Goal: Task Accomplishment & Management: Complete application form

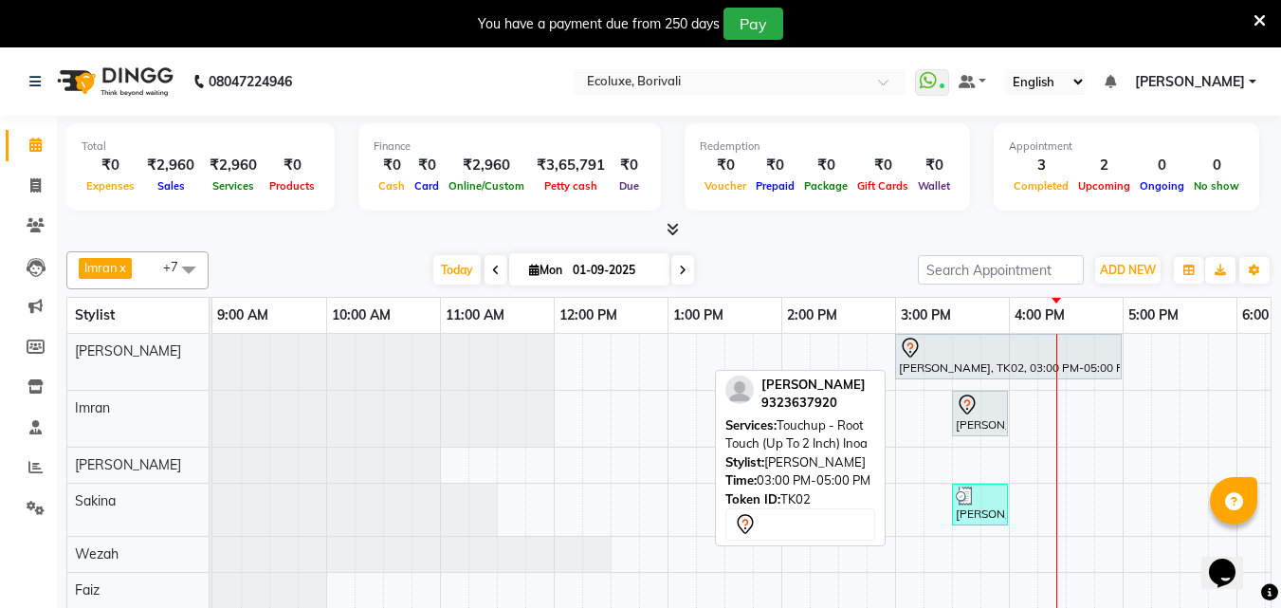
click at [967, 355] on div at bounding box center [1008, 348] width 219 height 23
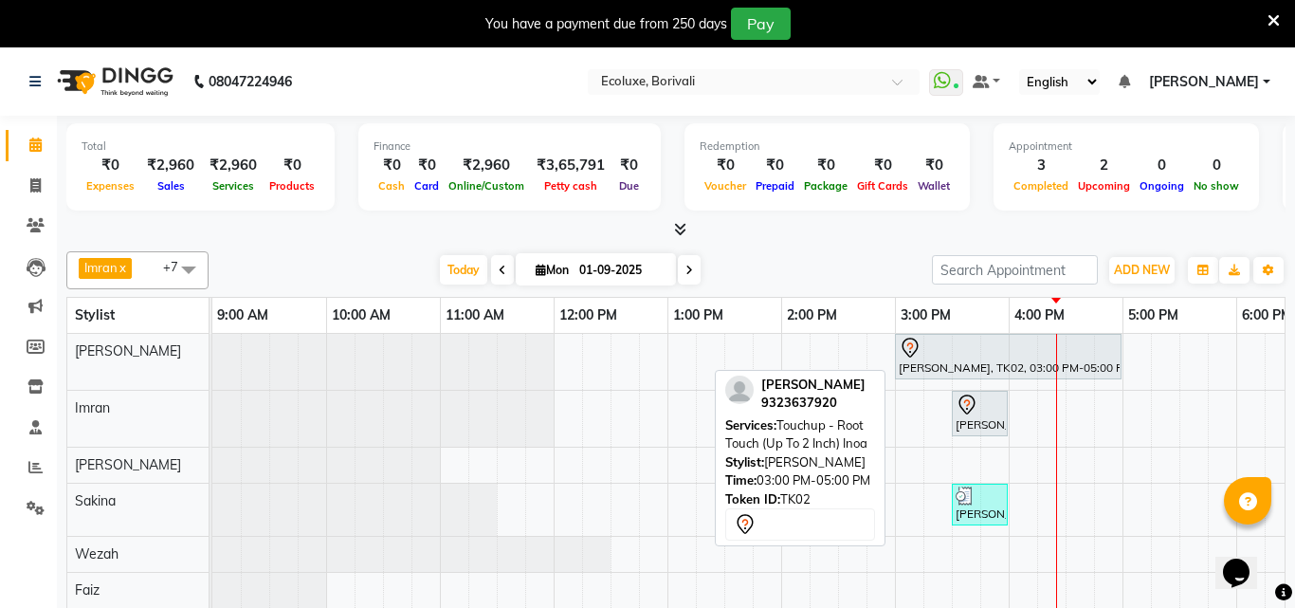
select select "7"
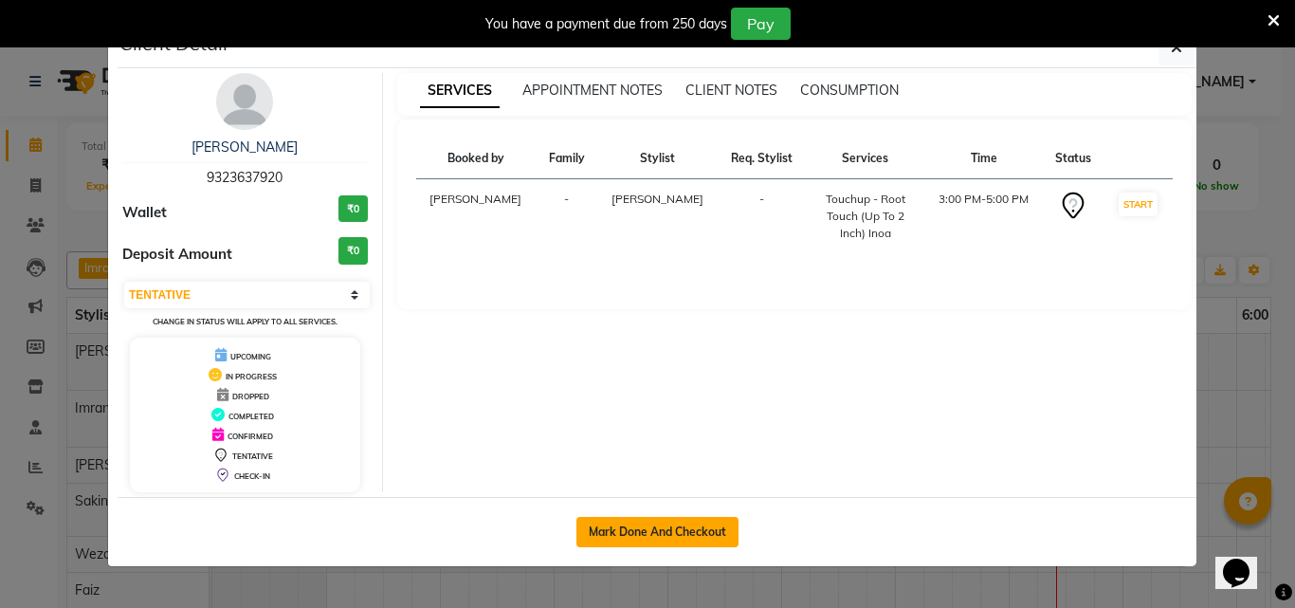
click at [701, 539] on button "Mark Done And Checkout" at bounding box center [657, 532] width 162 height 30
select select "service"
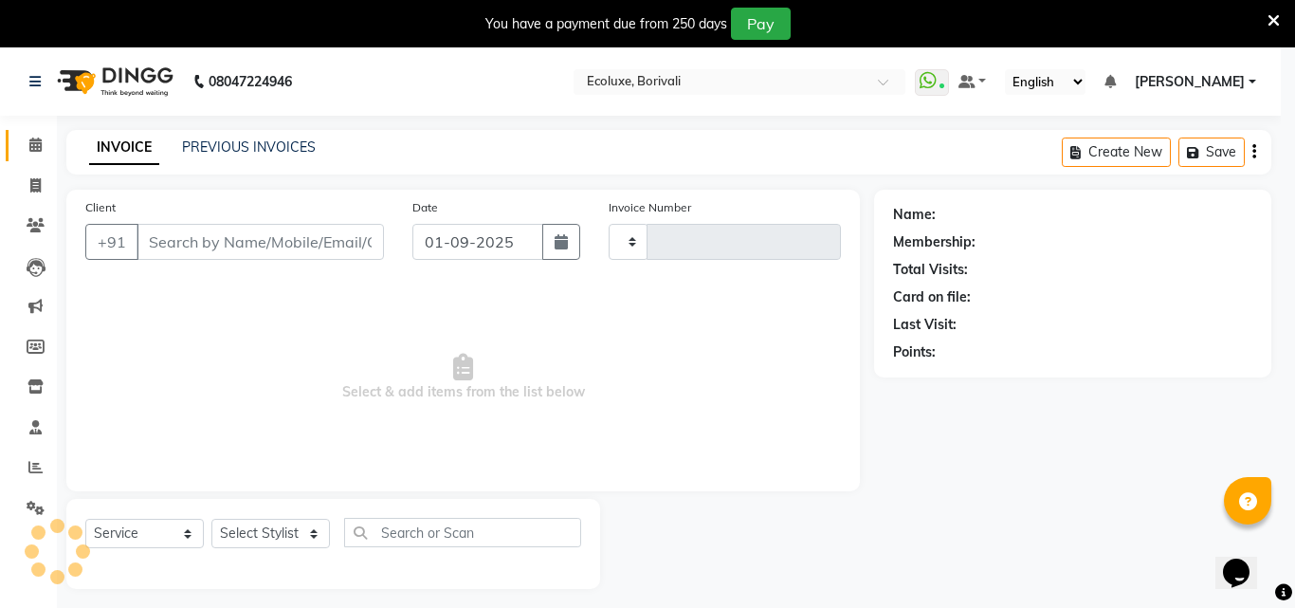
type input "1892"
select select "5386"
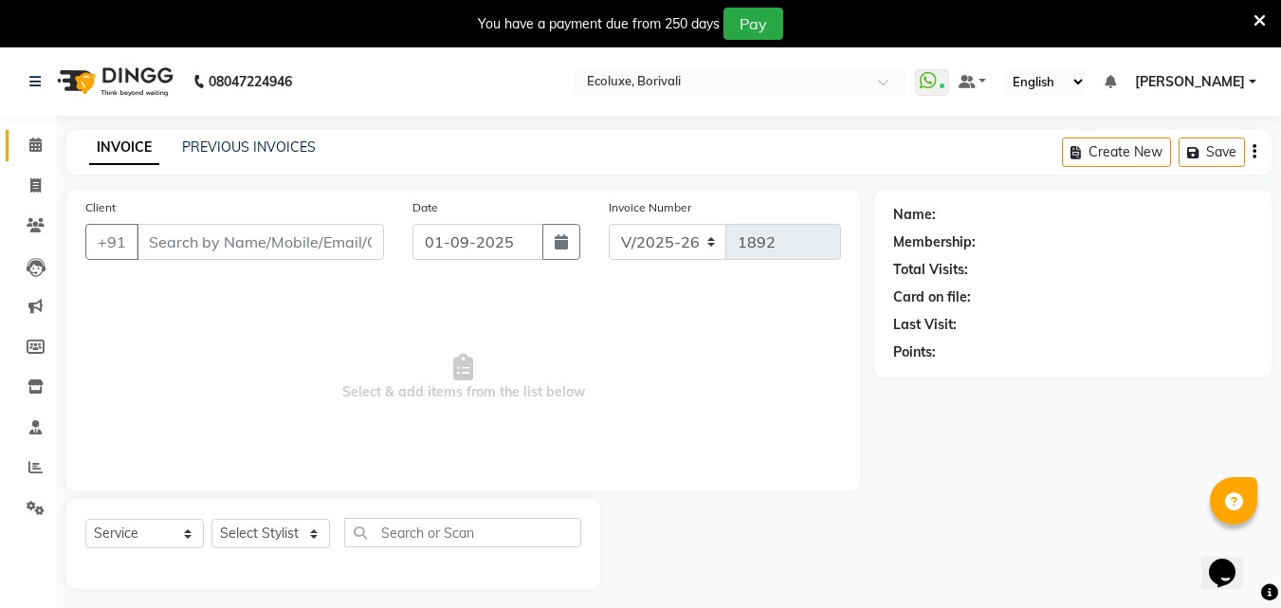
type input "9323637920"
select select "35738"
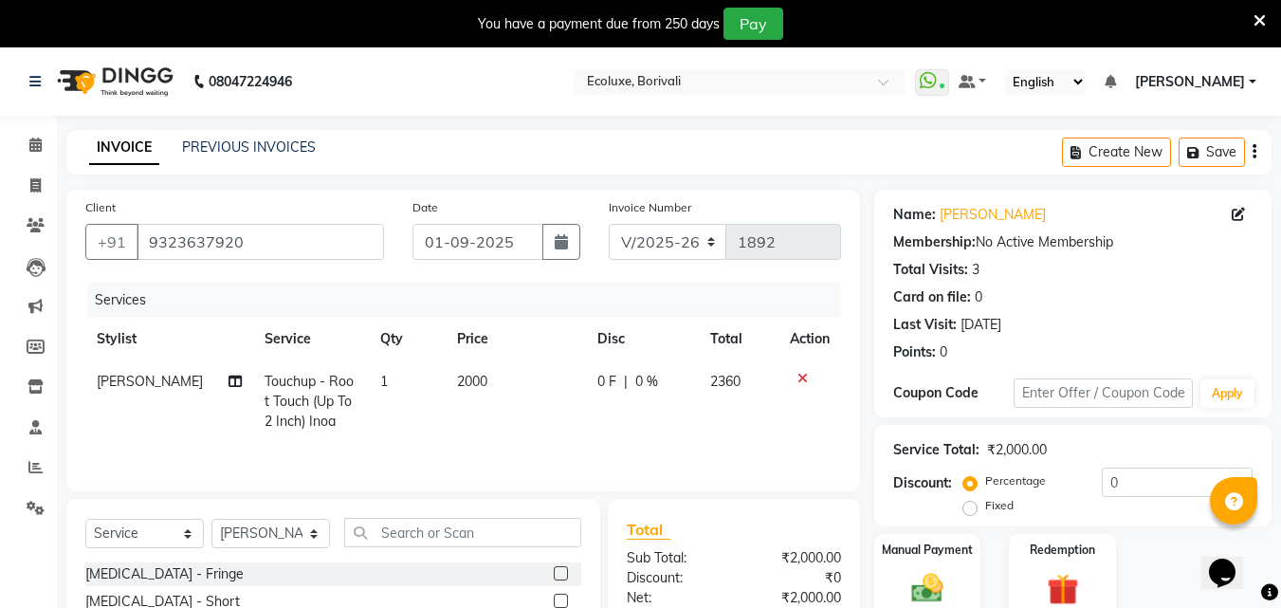
click at [1252, 153] on icon "button" at bounding box center [1254, 152] width 4 height 1
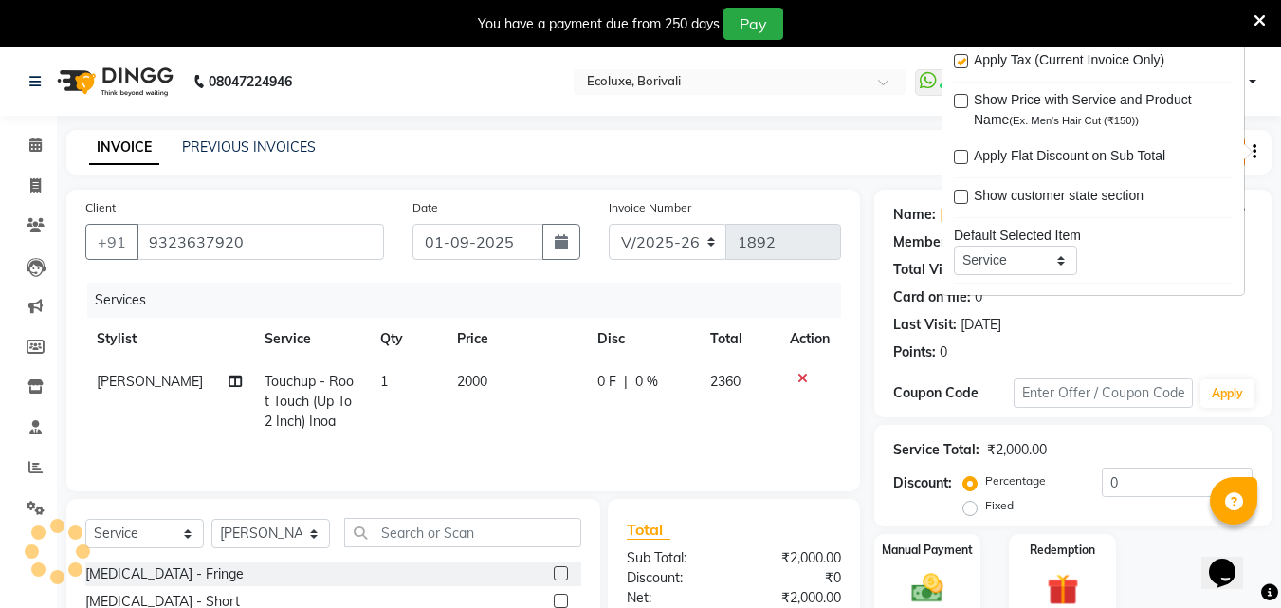
click at [958, 64] on label at bounding box center [961, 61] width 14 height 14
click at [958, 64] on input "checkbox" at bounding box center [960, 62] width 12 height 12
checkbox input "false"
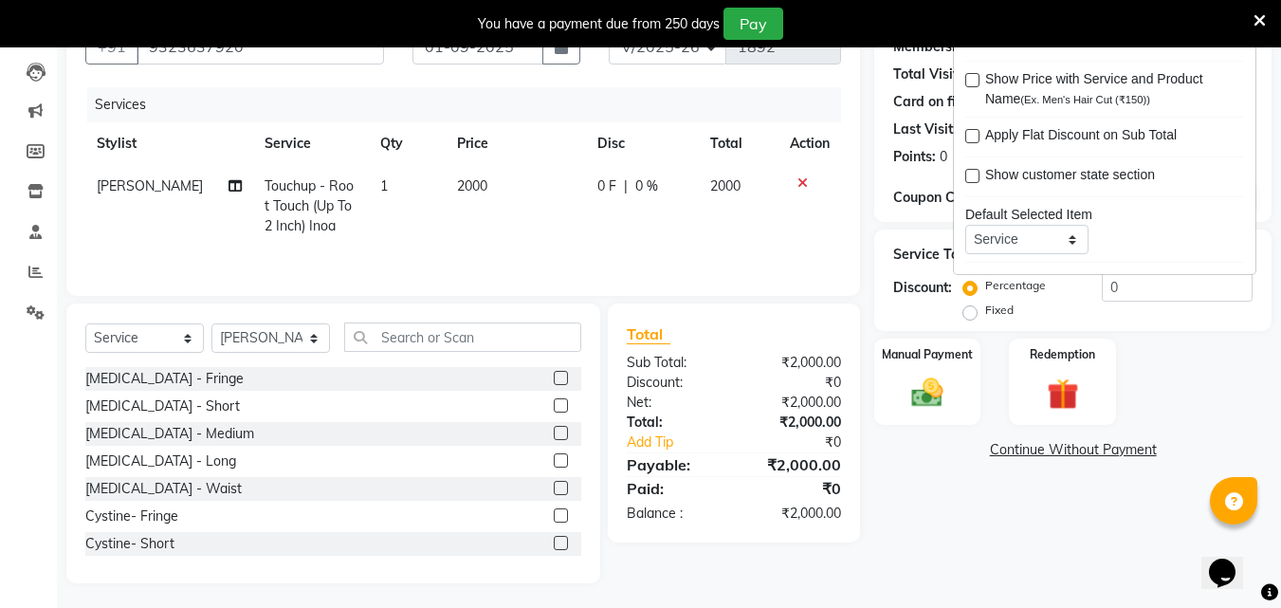
scroll to position [199, 0]
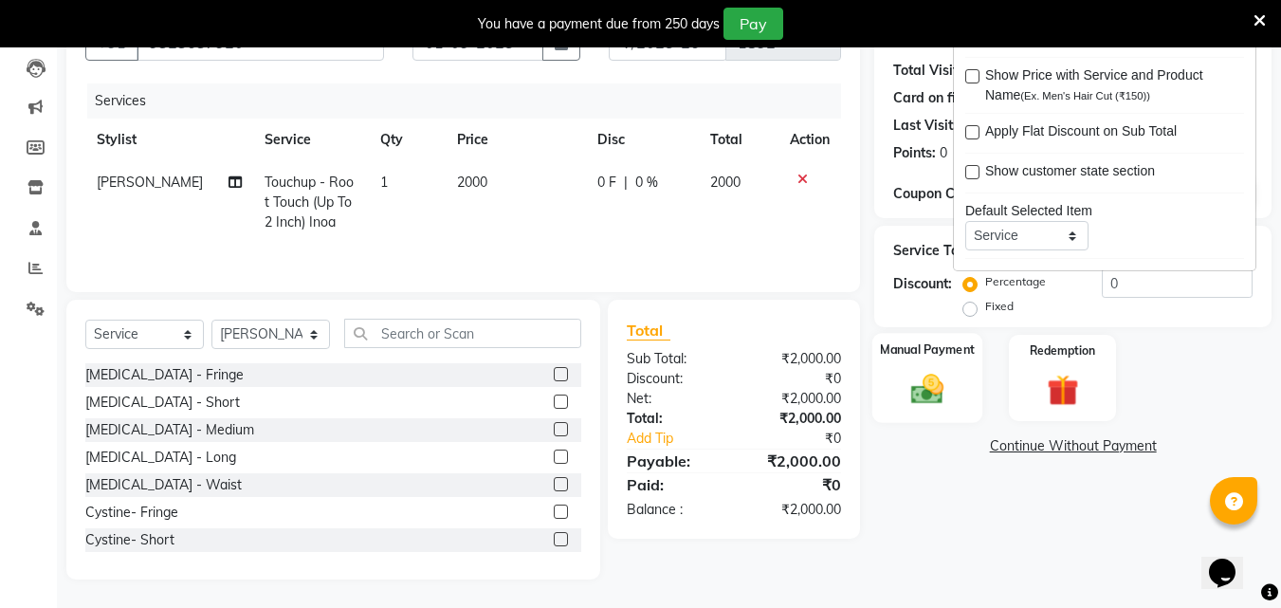
click at [911, 382] on img at bounding box center [927, 389] width 53 height 38
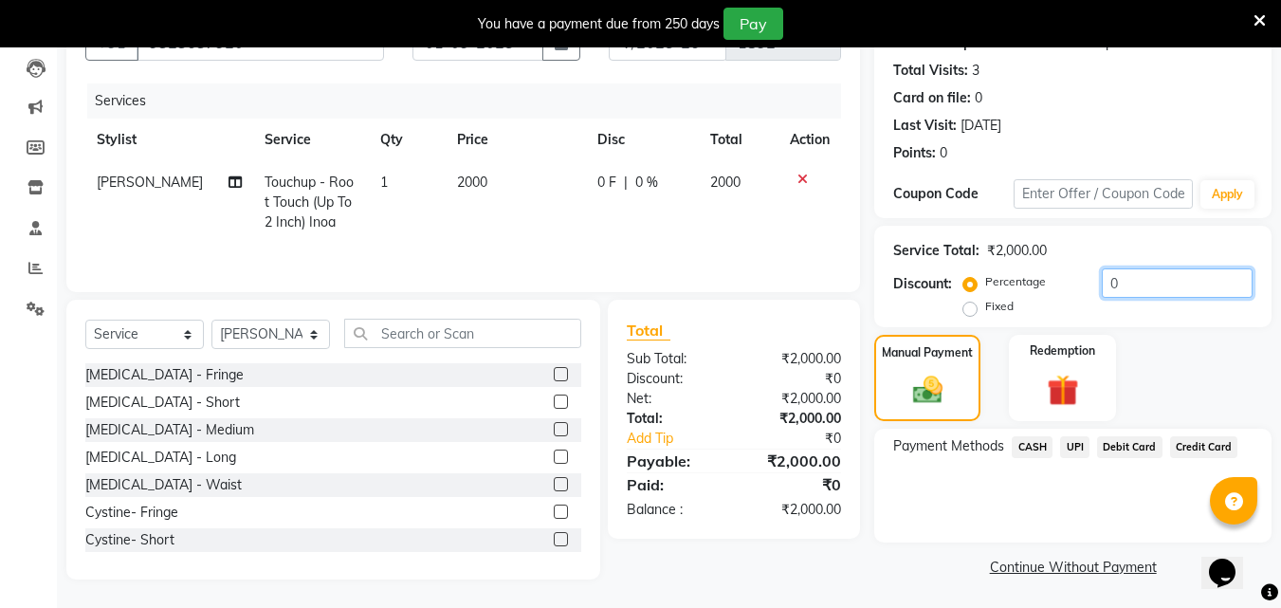
click at [1102, 280] on input "0" at bounding box center [1177, 282] width 151 height 29
type input "20"
click at [1138, 447] on span "Debit Card" at bounding box center [1129, 447] width 65 height 22
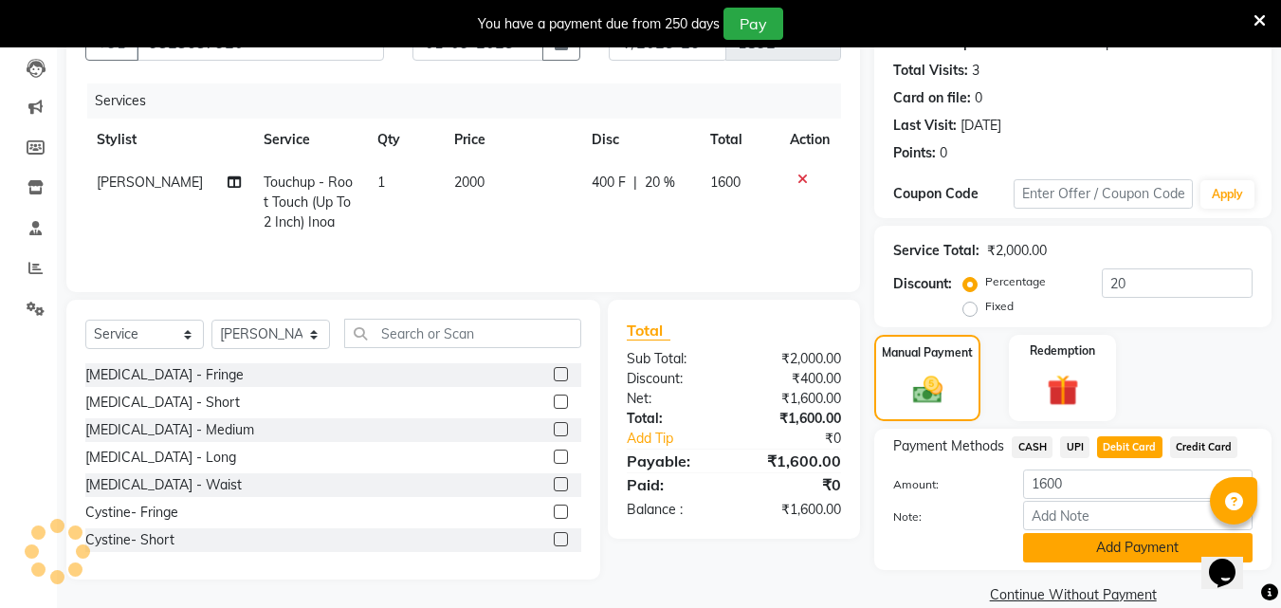
click at [1105, 551] on button "Add Payment" at bounding box center [1137, 547] width 229 height 29
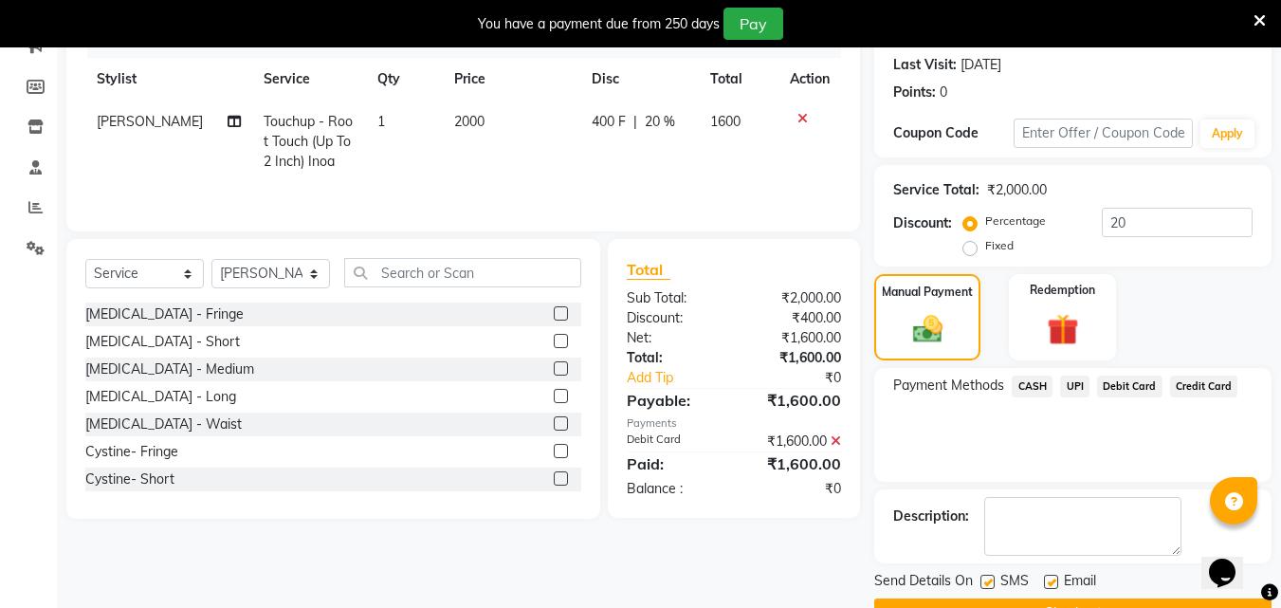
scroll to position [308, 0]
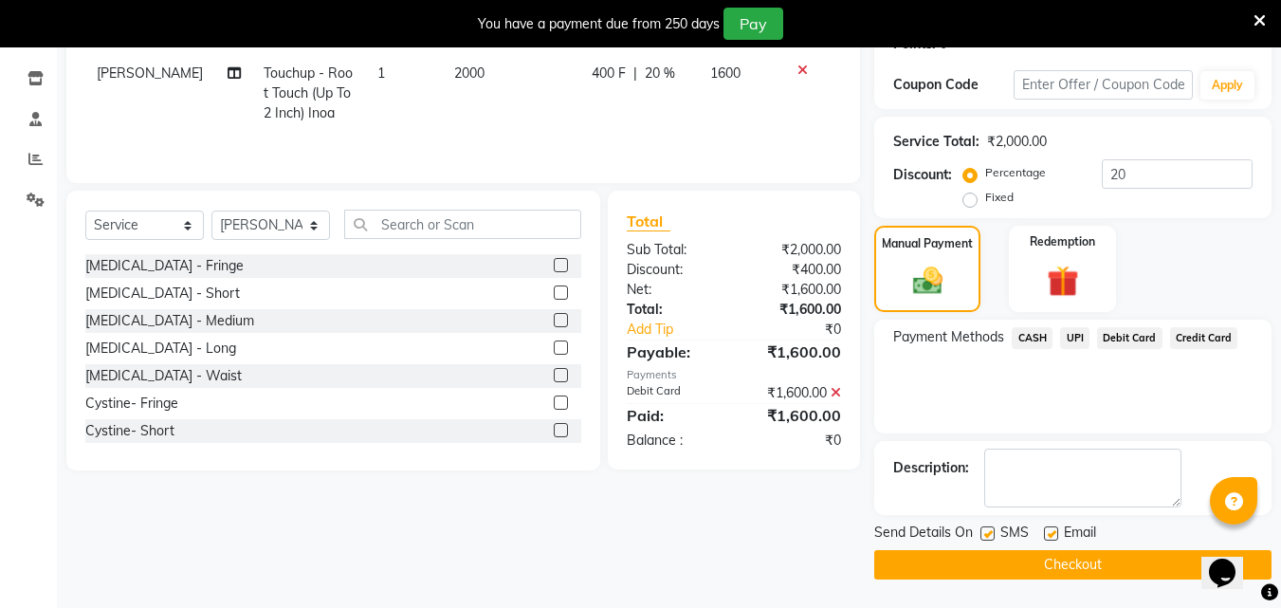
click at [1018, 562] on button "Checkout" at bounding box center [1072, 564] width 397 height 29
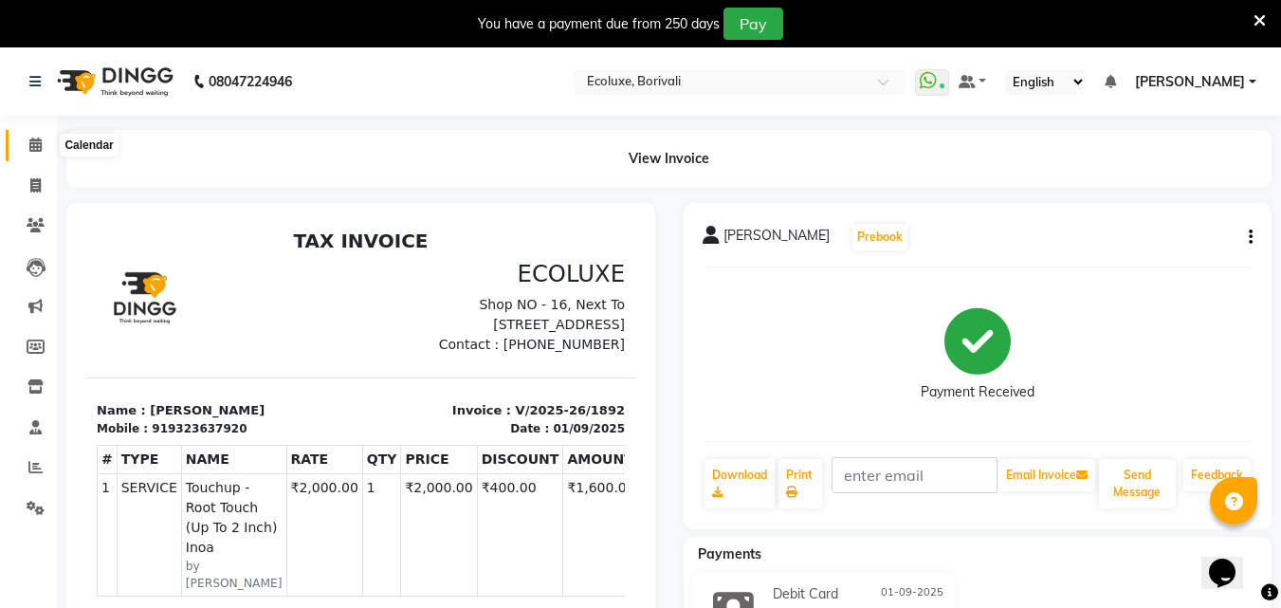
click at [37, 149] on icon at bounding box center [35, 144] width 12 height 14
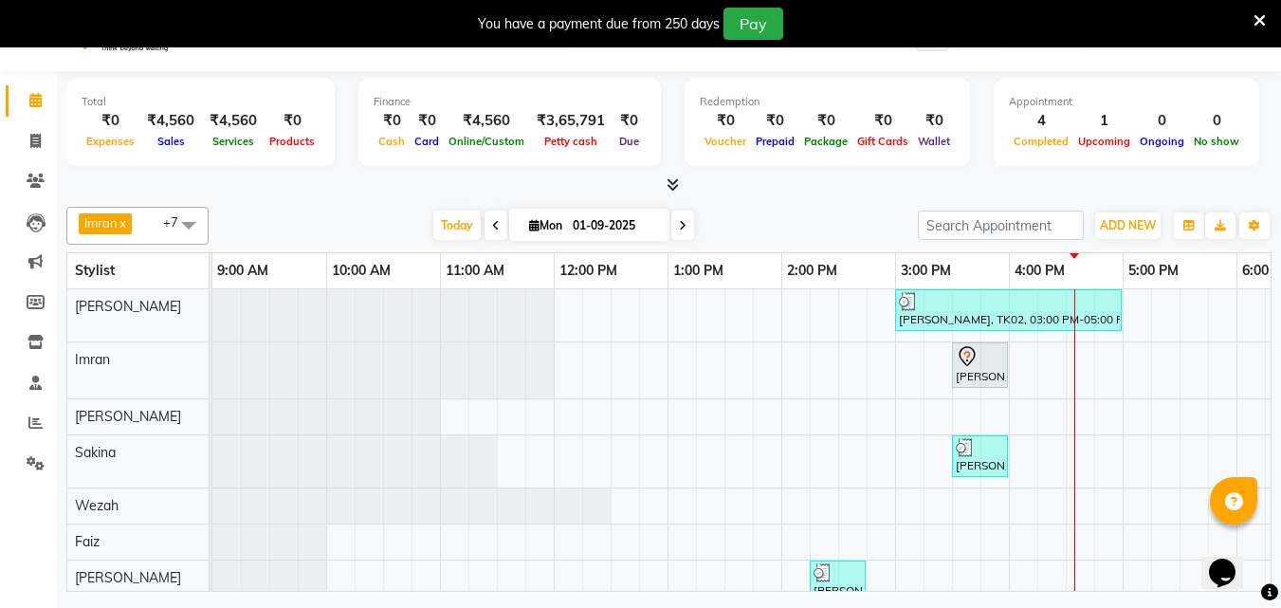
scroll to position [47, 0]
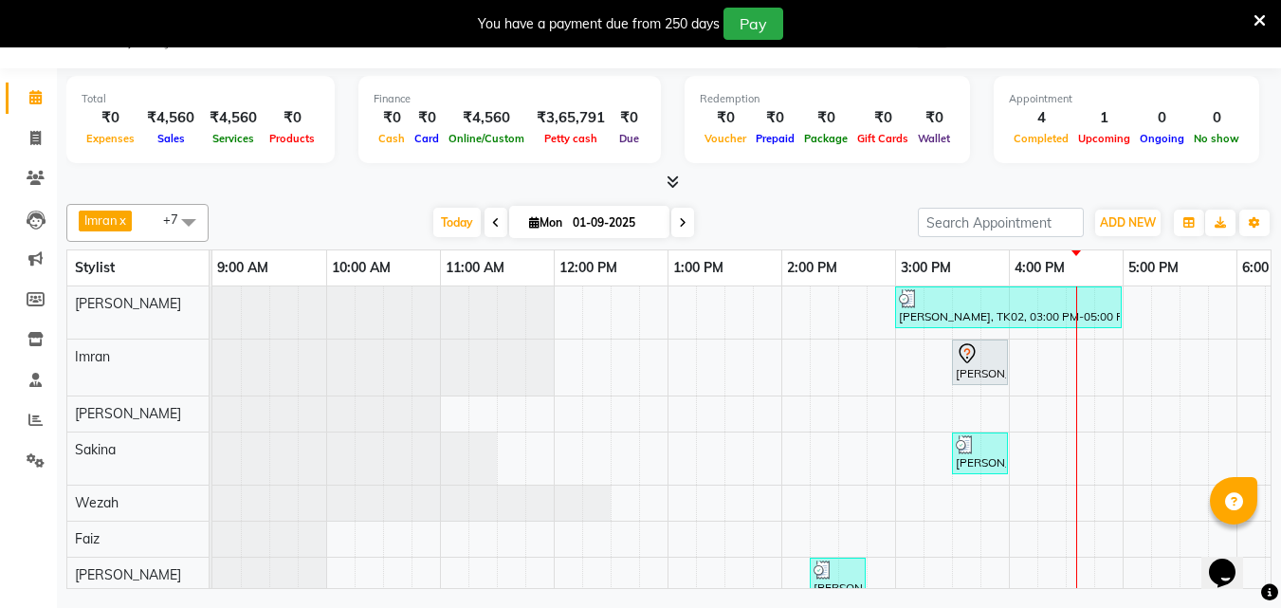
click at [937, 604] on div "08047224946 Select Location × Ecoluxe, Borivali WhatsApp Status ✕ Status: Conne…" at bounding box center [640, 304] width 1281 height 608
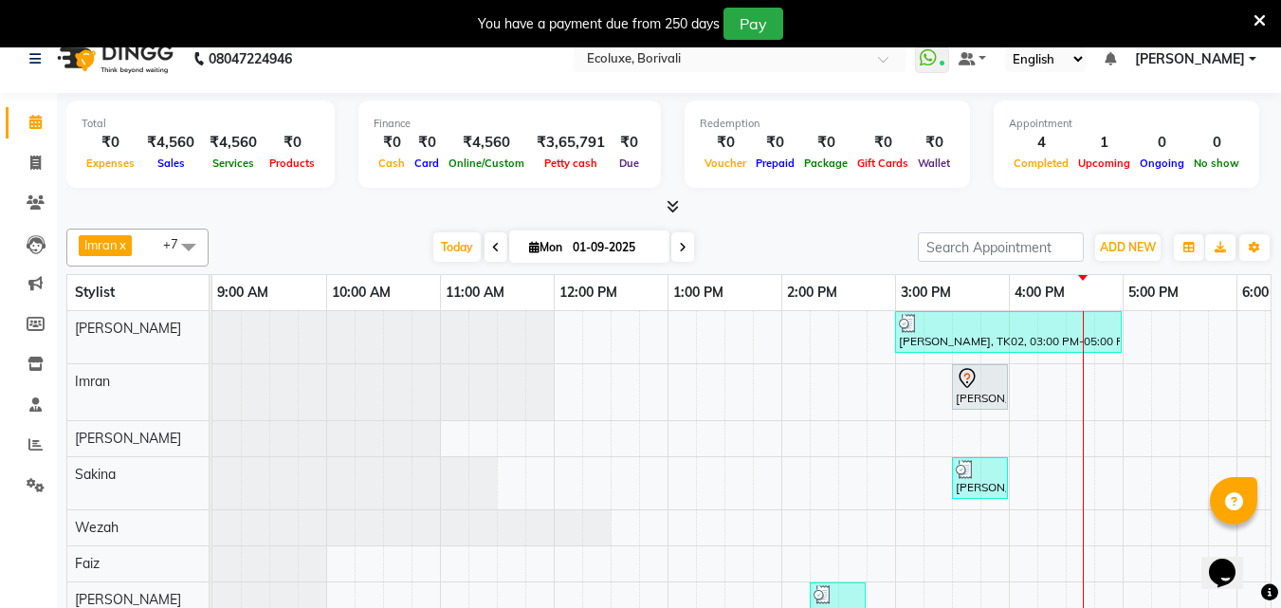
scroll to position [0, 0]
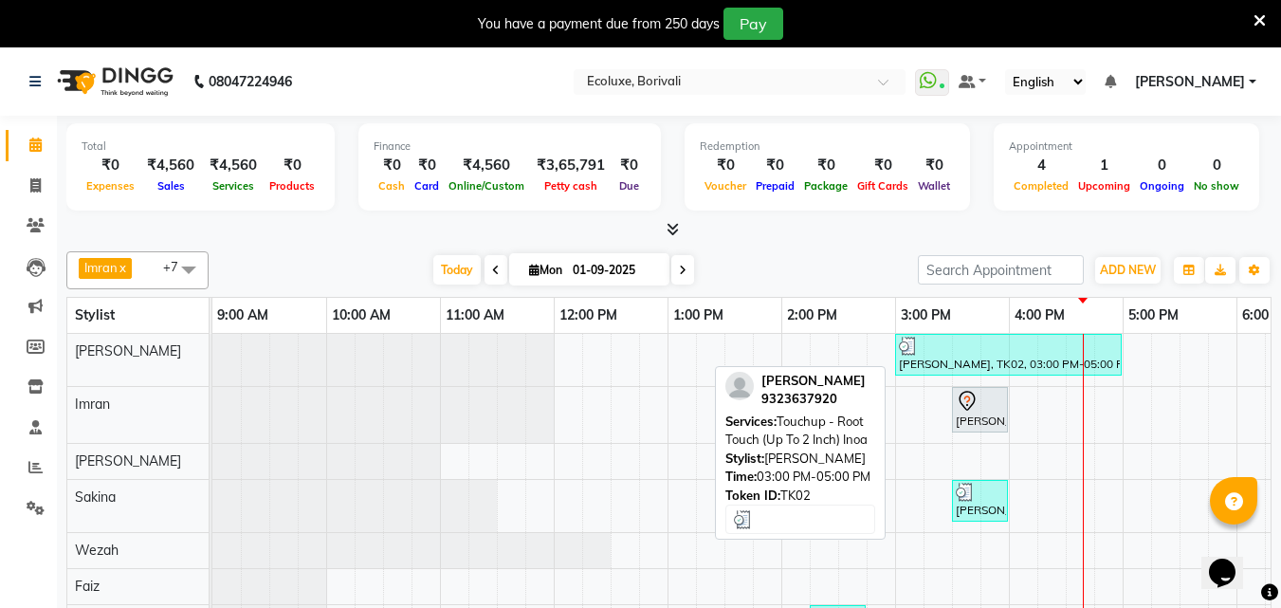
click at [1018, 363] on div "[PERSON_NAME], TK02, 03:00 PM-05:00 PM, Touchup - Root Touch (Up To 2 Inch) Inoa" at bounding box center [1008, 355] width 223 height 36
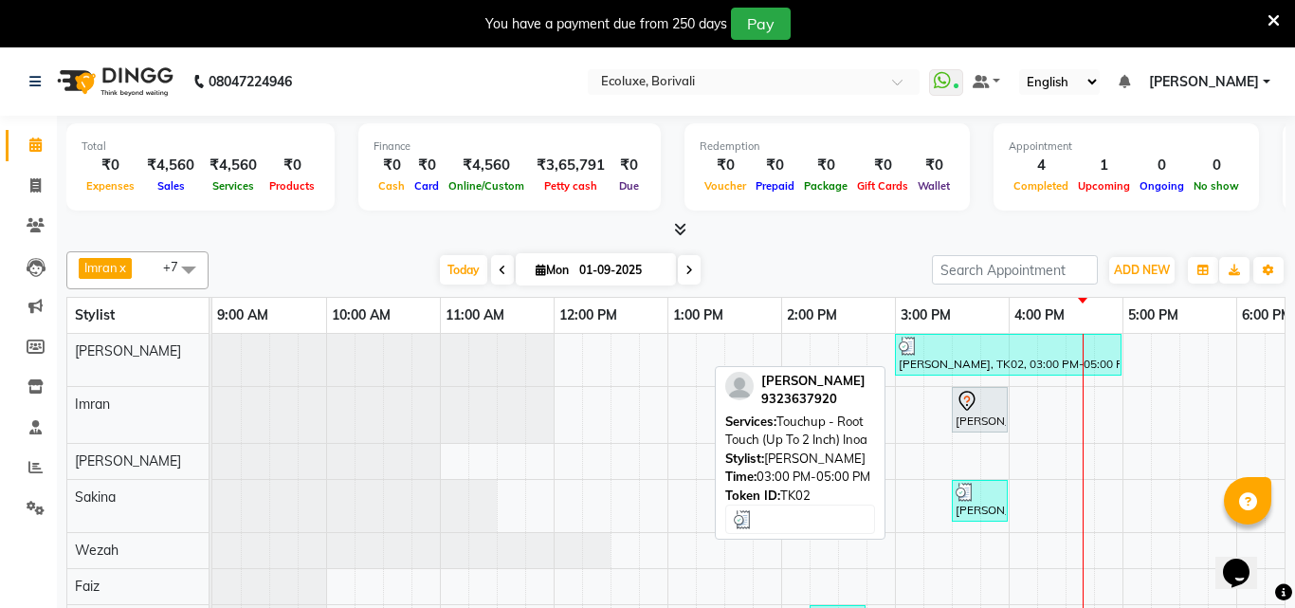
select select "3"
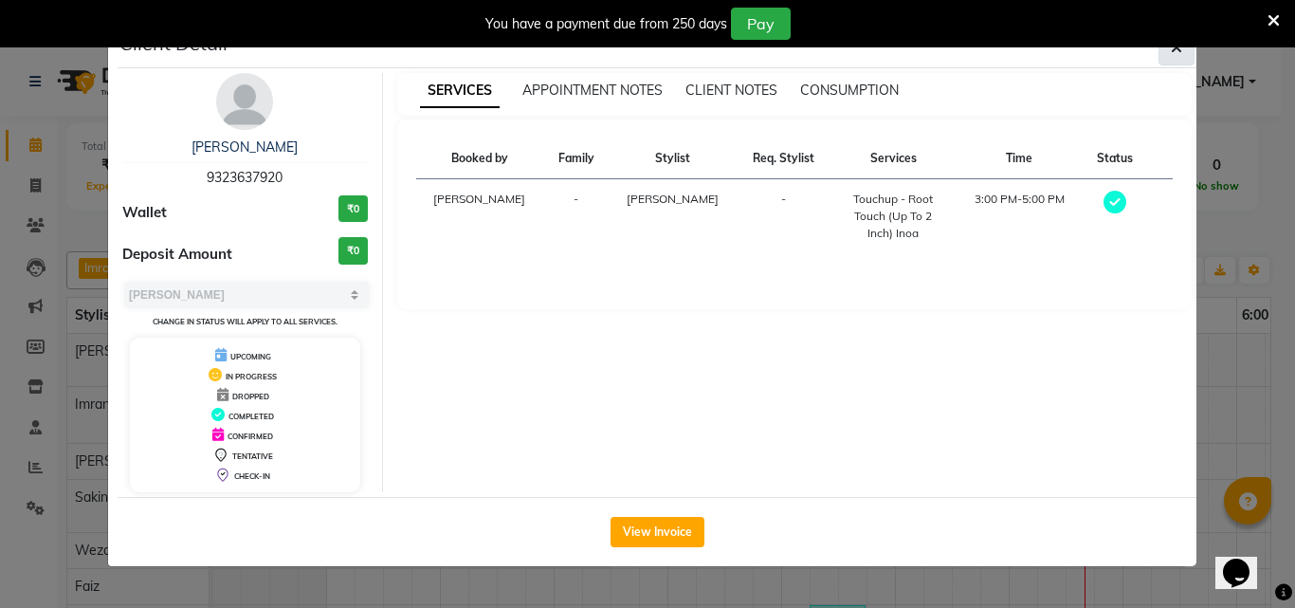
click at [1178, 49] on icon "button" at bounding box center [1176, 47] width 11 height 15
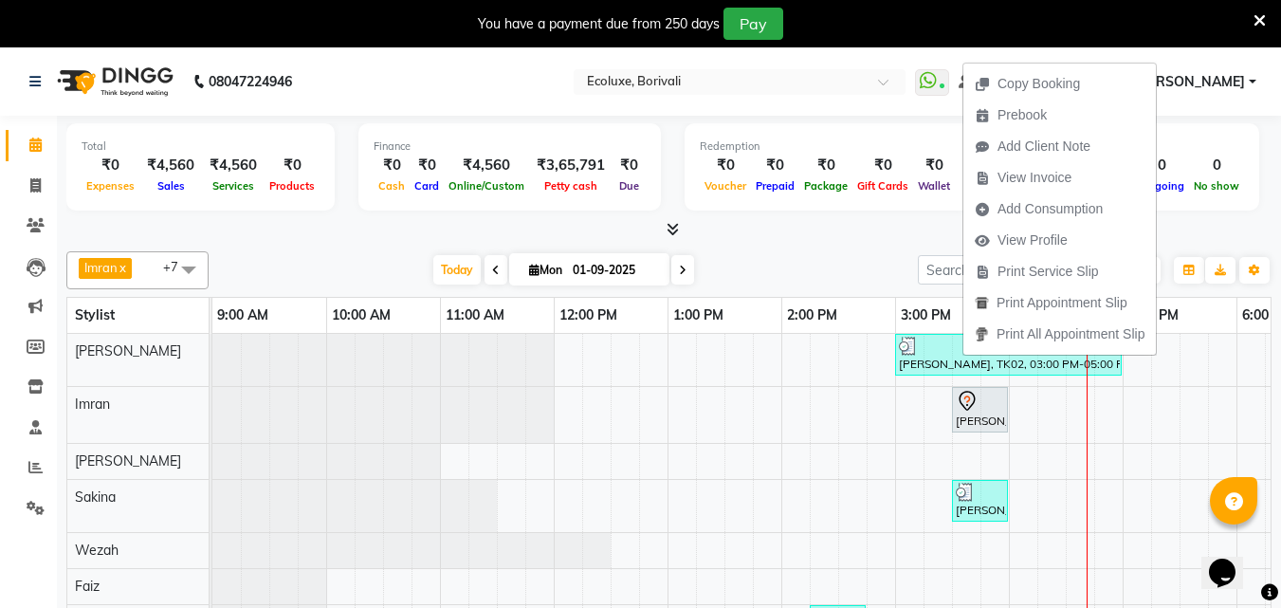
click at [1244, 197] on div "Total ₹0 Expenses ₹4,560 Sales ₹4,560 Services ₹0 Products Finance ₹0 Cash ₹0 C…" at bounding box center [668, 169] width 1205 height 93
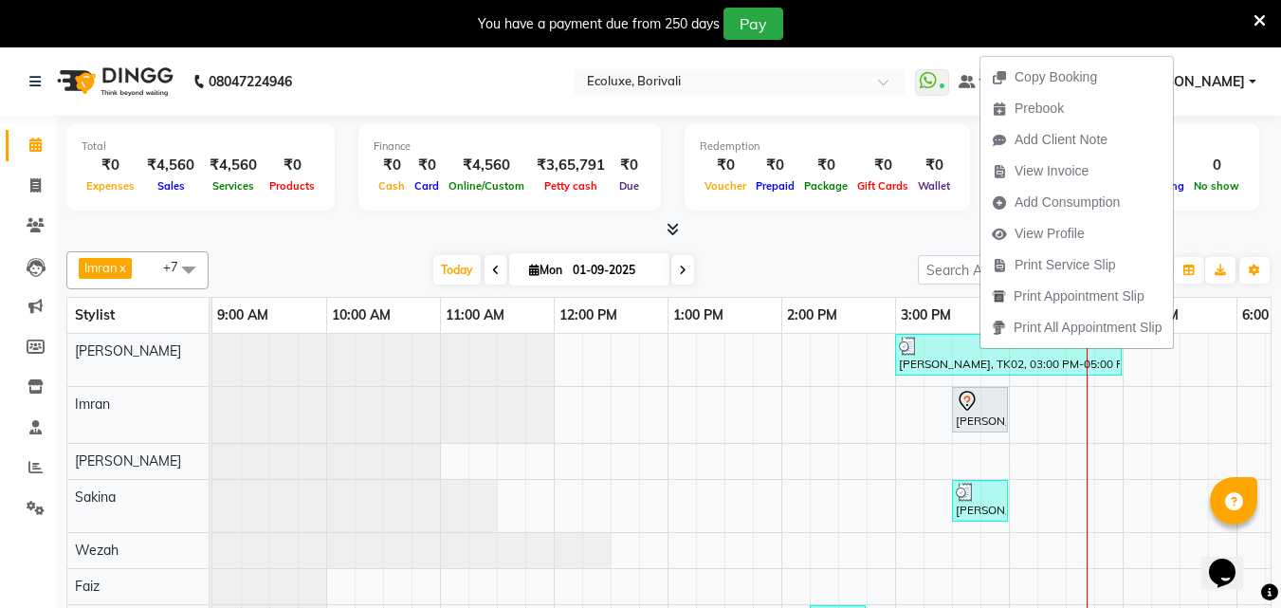
click at [867, 251] on div "Imran x Wezah x [PERSON_NAME] x Faiz x [PERSON_NAME] x [PERSON_NAME] x +7 Selec…" at bounding box center [668, 270] width 1205 height 38
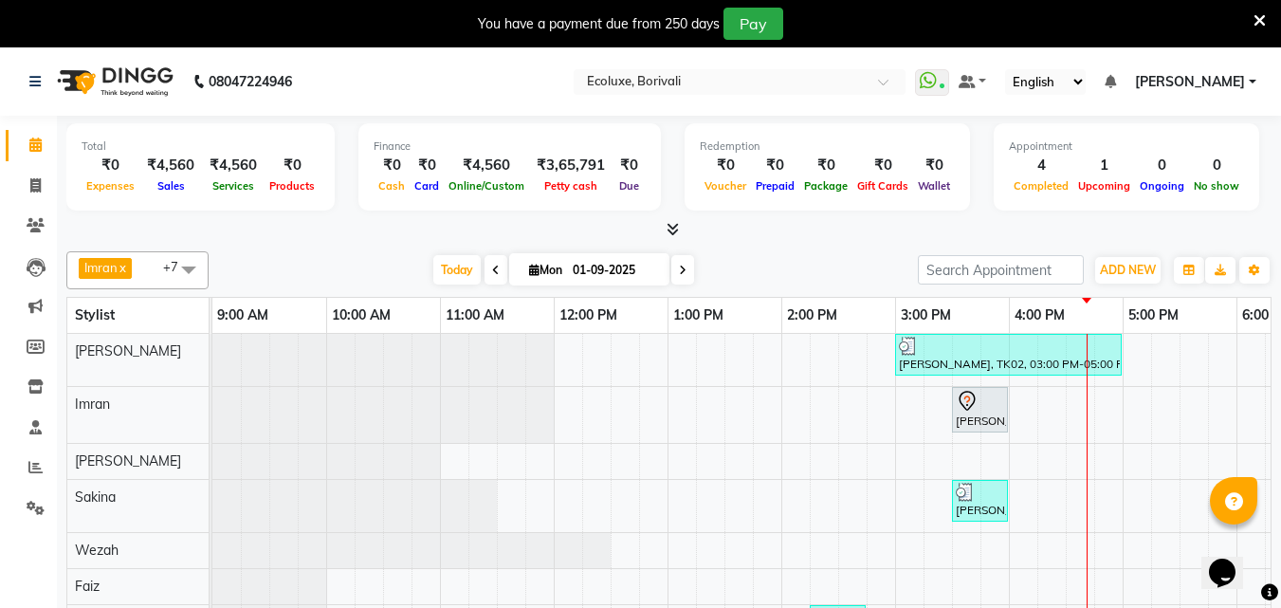
drag, startPoint x: 968, startPoint y: 354, endPoint x: 923, endPoint y: 495, distance: 148.1
click at [923, 495] on div "[PERSON_NAME], TK02, 03:00 PM-05:00 PM, Touchup - Root Touch (Up To 2 Inch) Ino…" at bounding box center [1008, 522] width 1593 height 376
drag, startPoint x: 968, startPoint y: 356, endPoint x: 936, endPoint y: 486, distance: 133.8
click at [920, 562] on div "[PERSON_NAME], TK02, 03:00 PM-05:00 PM, Touchup - Root Touch (Up To 2 Inch) Ino…" at bounding box center [1008, 522] width 1593 height 376
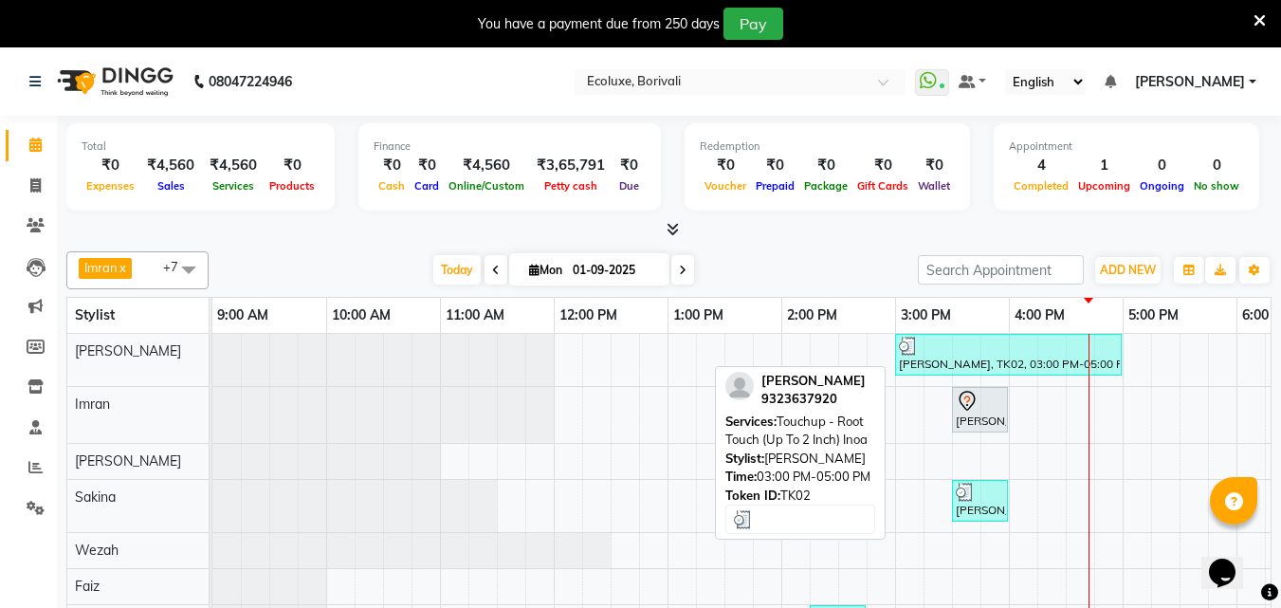
click at [987, 360] on div "[PERSON_NAME], TK02, 03:00 PM-05:00 PM, Touchup - Root Touch (Up To 2 Inch) Inoa" at bounding box center [1008, 355] width 223 height 36
select select "3"
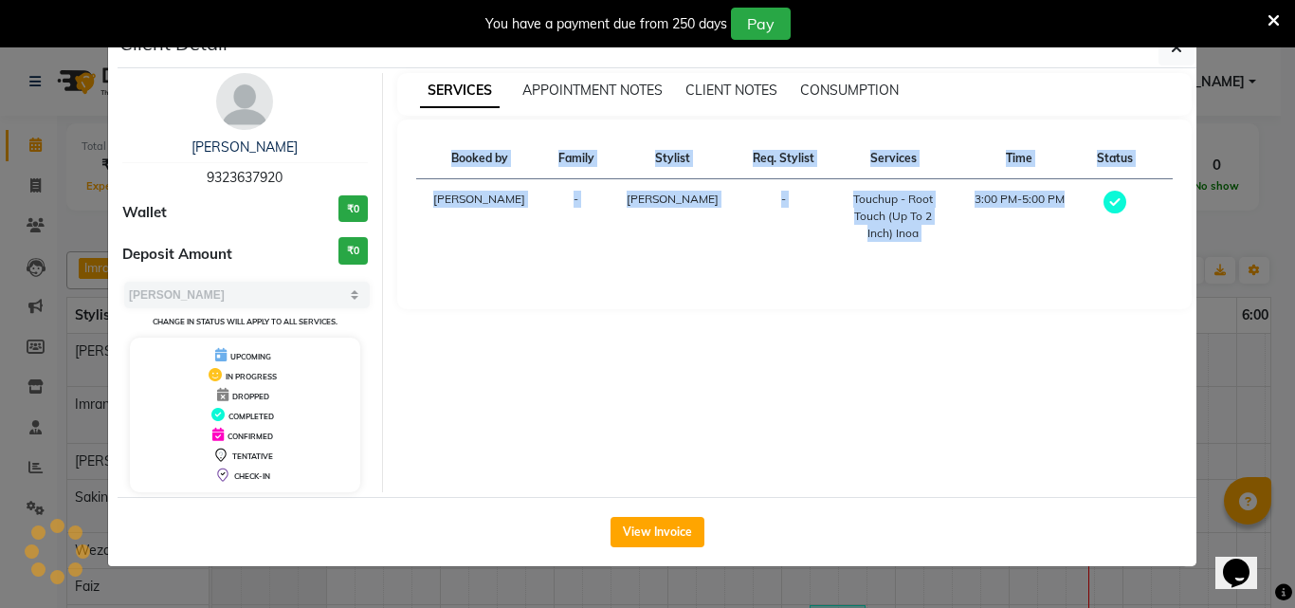
click at [987, 360] on div "SERVICES APPOINTMENT NOTES CLIENT NOTES CONSUMPTION Booked by Family Stylist Re…" at bounding box center [795, 282] width 824 height 419
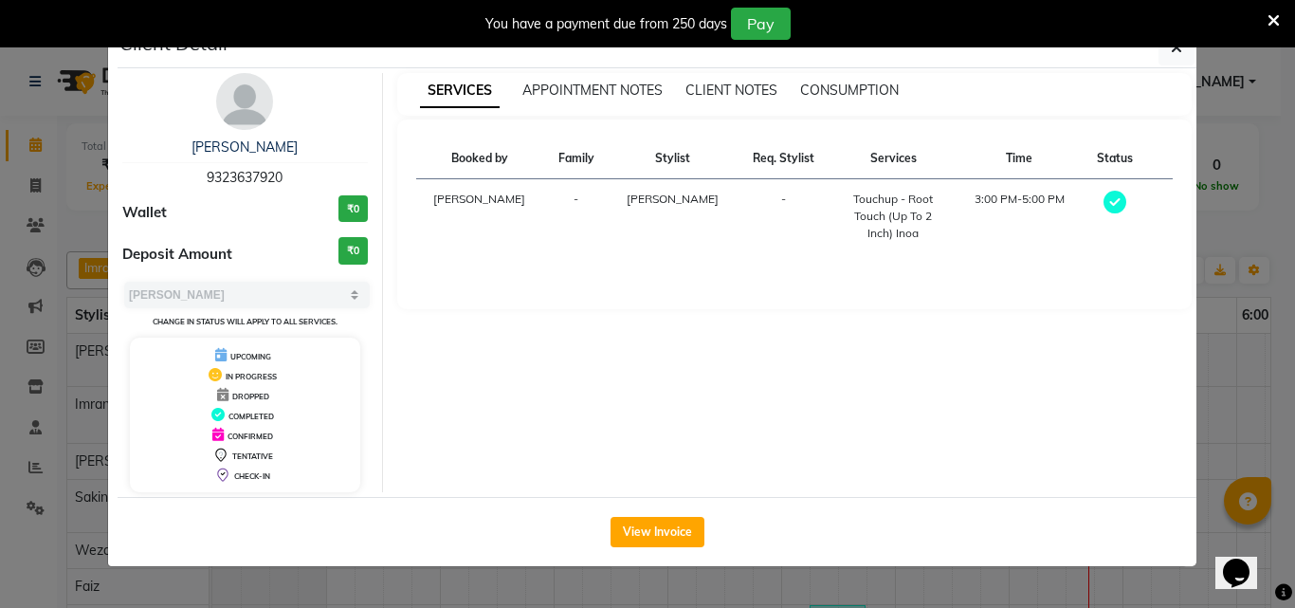
click at [264, 354] on span "UPCOMING" at bounding box center [250, 356] width 41 height 9
click at [284, 354] on div "UPCOMING" at bounding box center [244, 355] width 215 height 20
click at [217, 354] on icon at bounding box center [220, 354] width 11 height 13
click at [237, 357] on span "UPCOMING" at bounding box center [250, 356] width 41 height 9
click at [256, 355] on span "UPCOMING" at bounding box center [250, 356] width 41 height 9
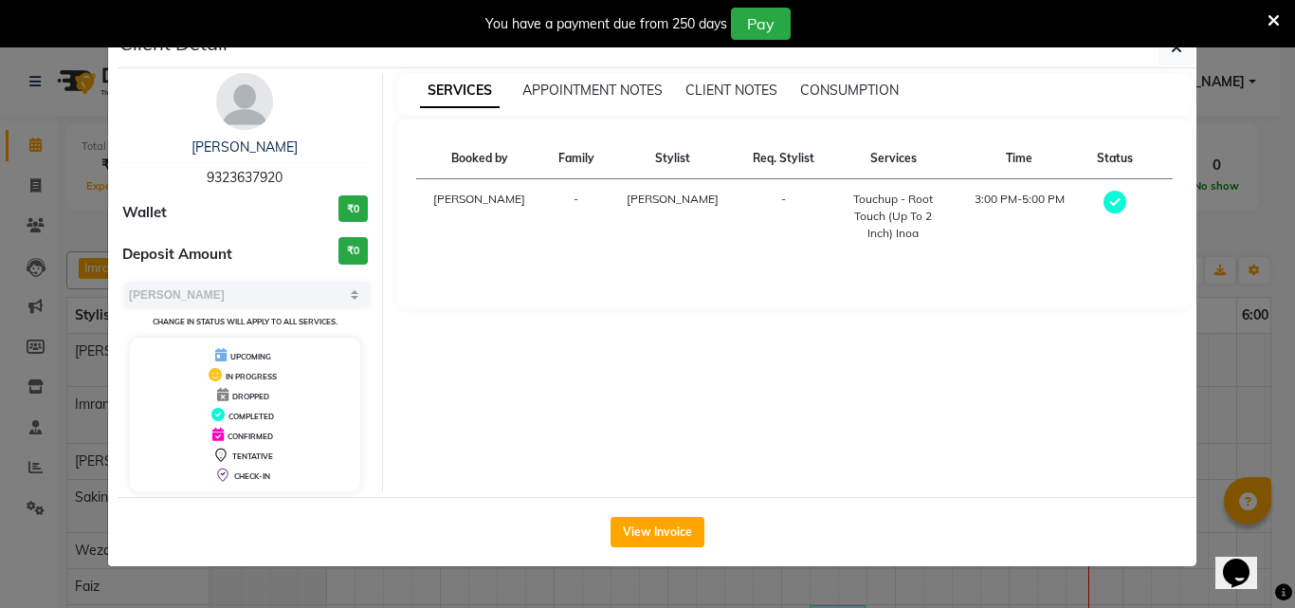
click at [221, 357] on icon at bounding box center [220, 354] width 11 height 13
click at [240, 358] on span "UPCOMING" at bounding box center [250, 356] width 41 height 9
click at [1176, 49] on icon "button" at bounding box center [1176, 47] width 11 height 15
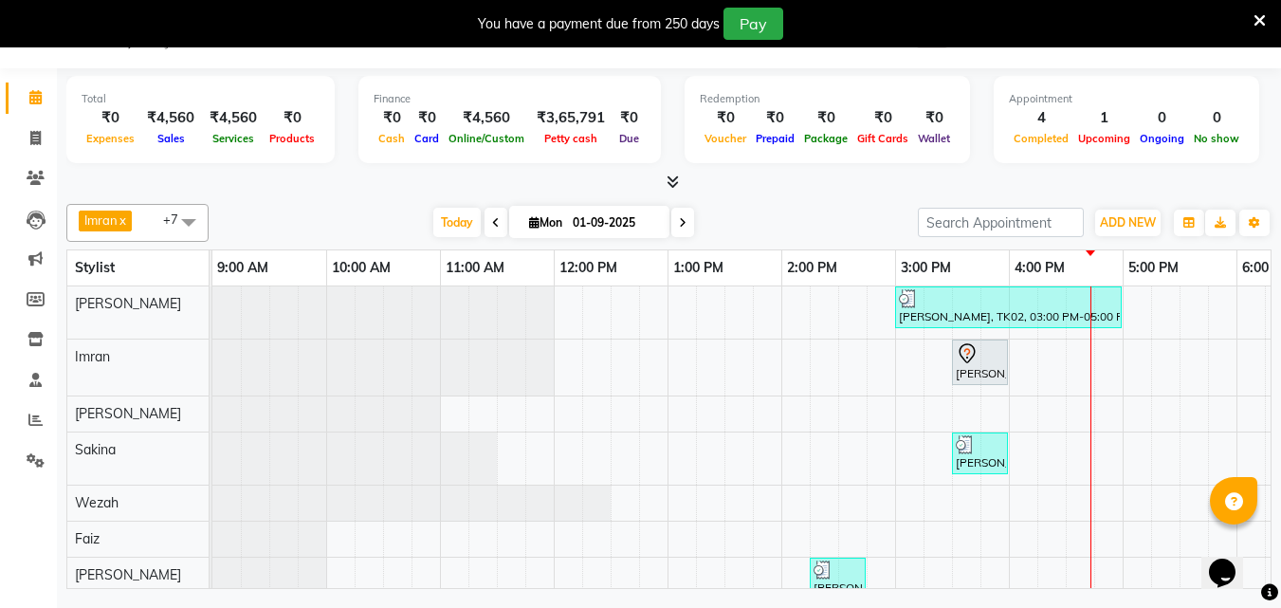
scroll to position [0, 535]
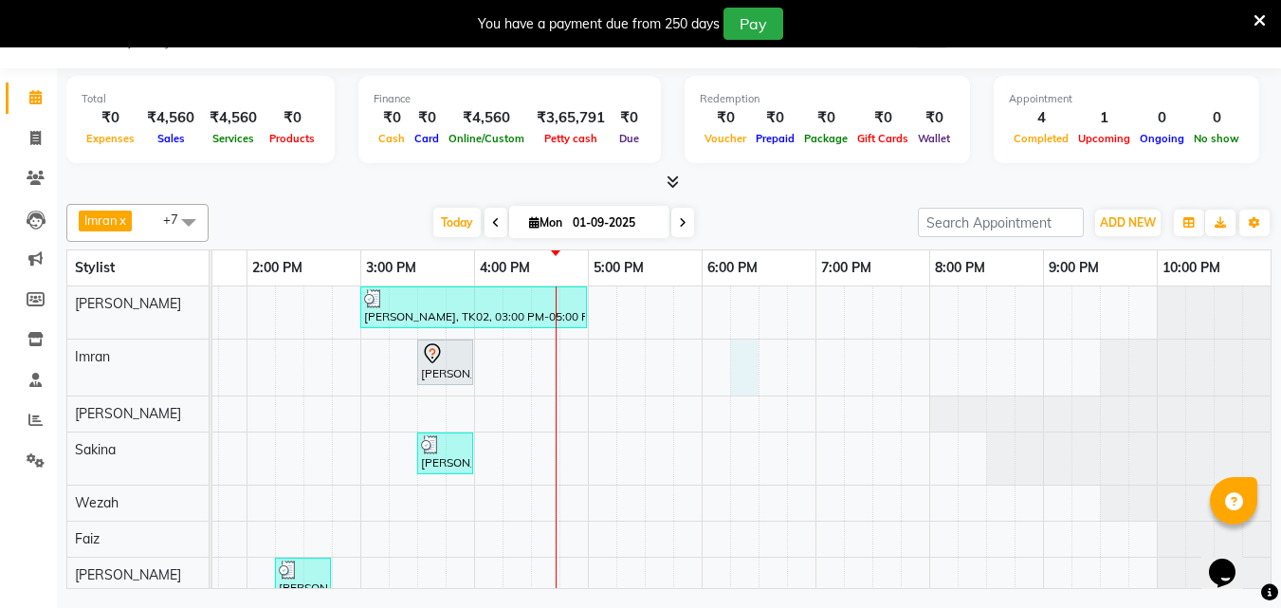
click at [721, 382] on div "[PERSON_NAME], TK02, 03:00 PM-05:00 PM, Touchup - Root Touch (Up To 2 Inch) Ino…" at bounding box center [474, 474] width 1593 height 376
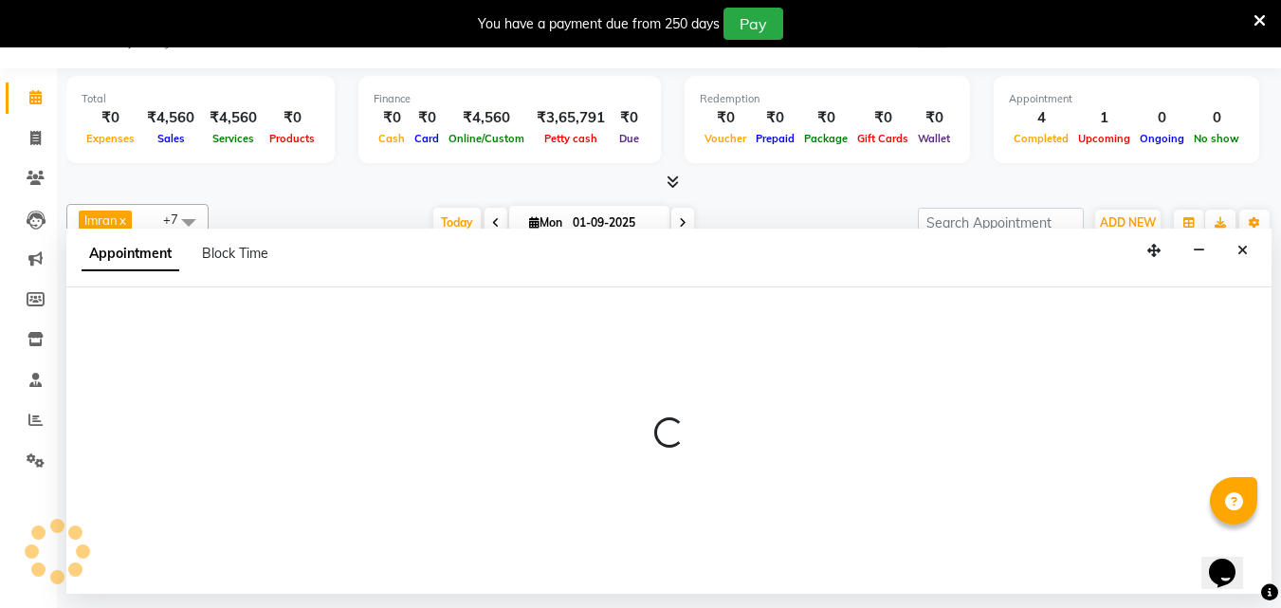
select select "35739"
select select "1095"
select select "tentative"
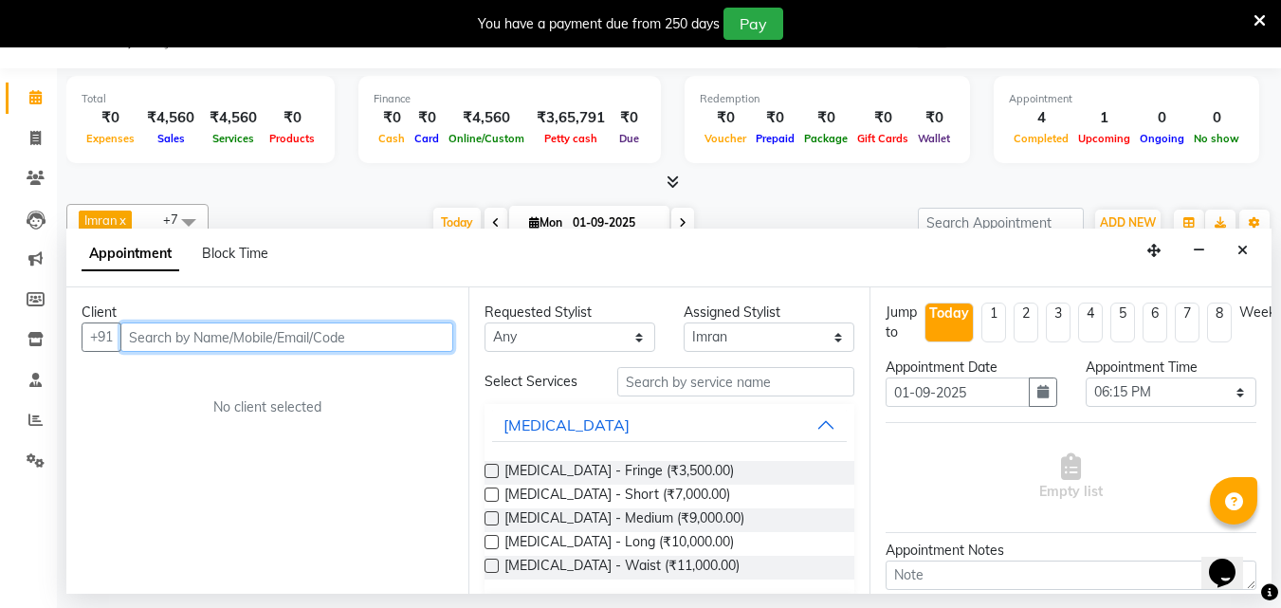
click at [217, 335] on input "text" at bounding box center [286, 336] width 333 height 29
click at [188, 339] on input "text" at bounding box center [286, 336] width 333 height 29
click at [167, 336] on input "text" at bounding box center [286, 336] width 333 height 29
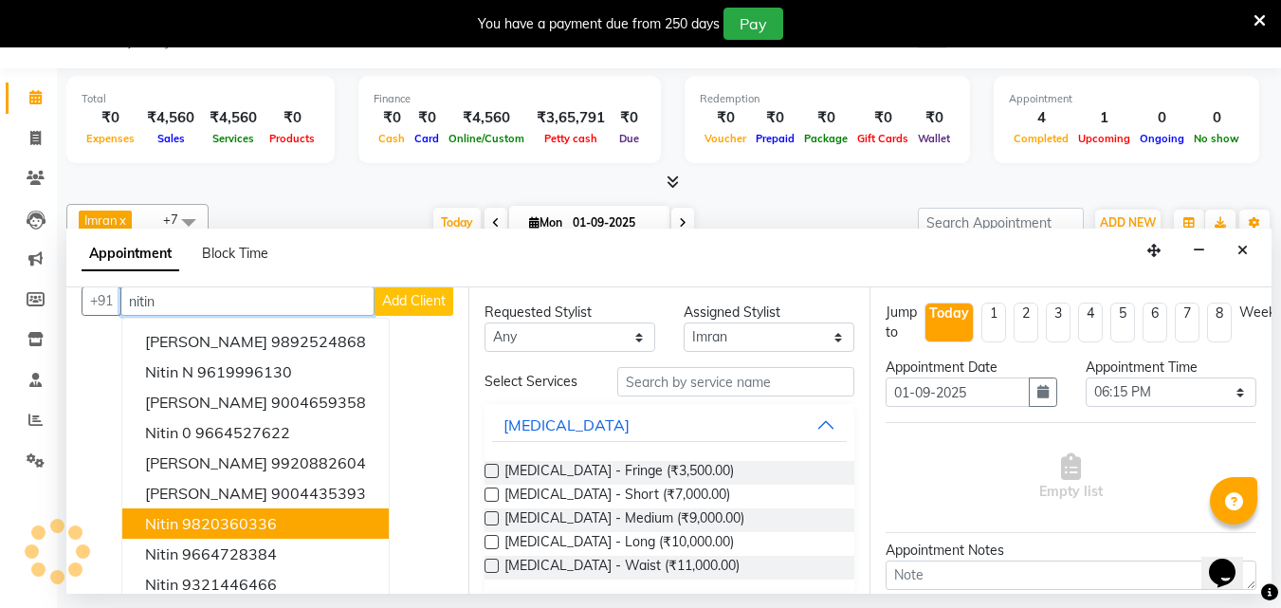
scroll to position [50, 0]
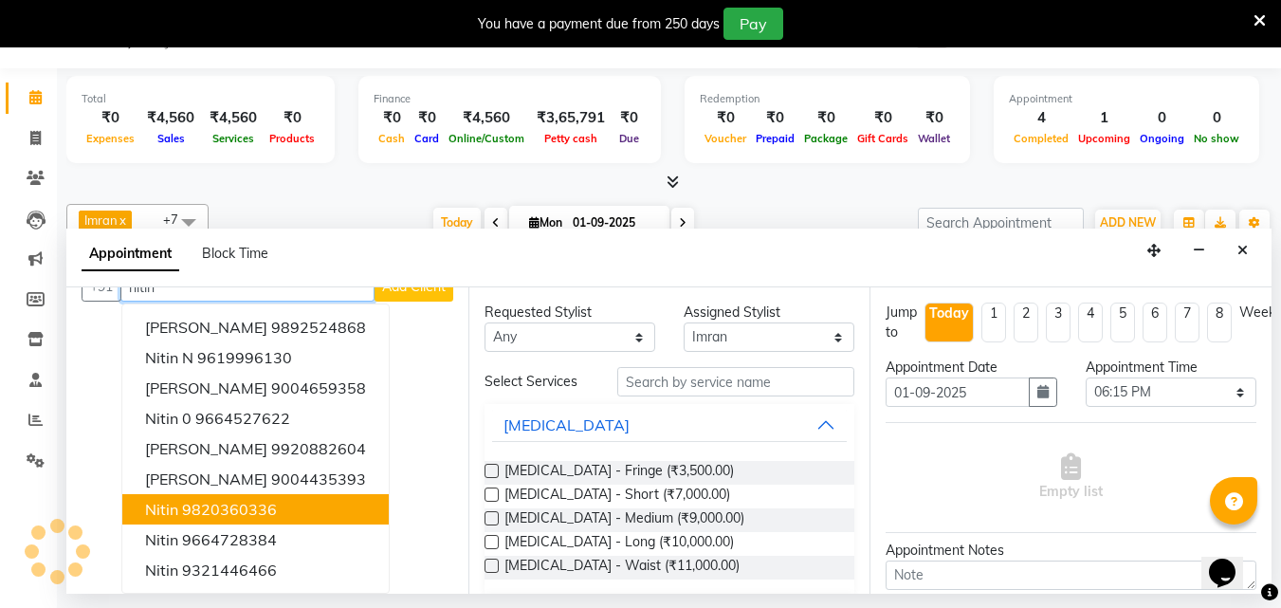
click at [232, 510] on ngb-highlight "9820360336" at bounding box center [229, 509] width 95 height 19
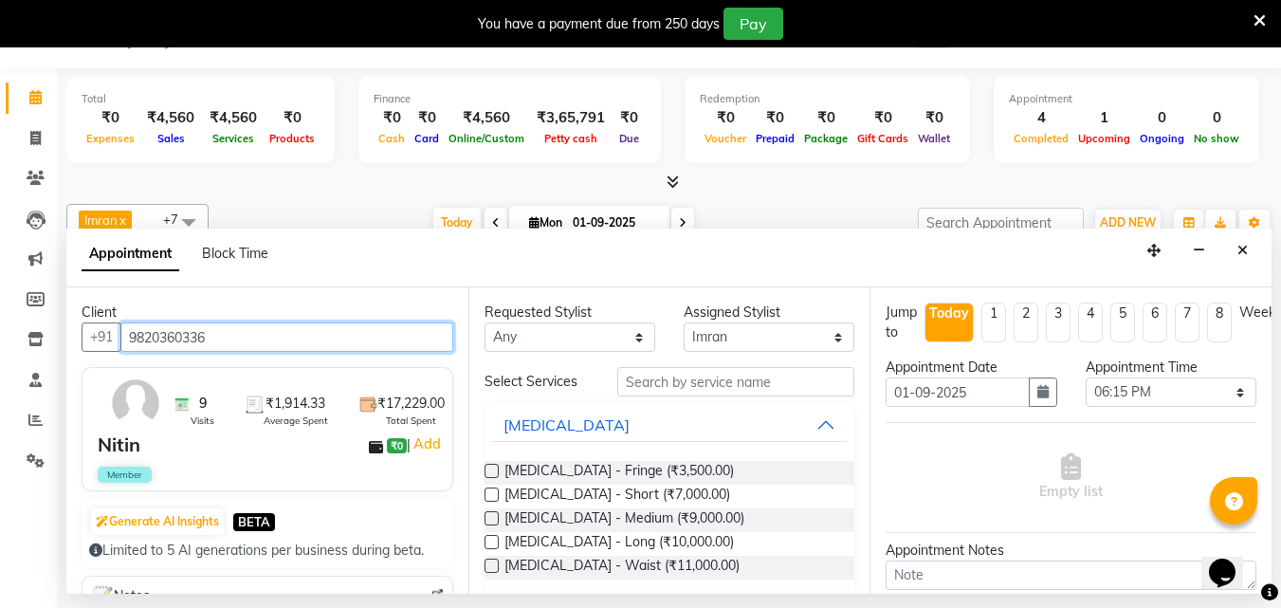
type input "9820360336"
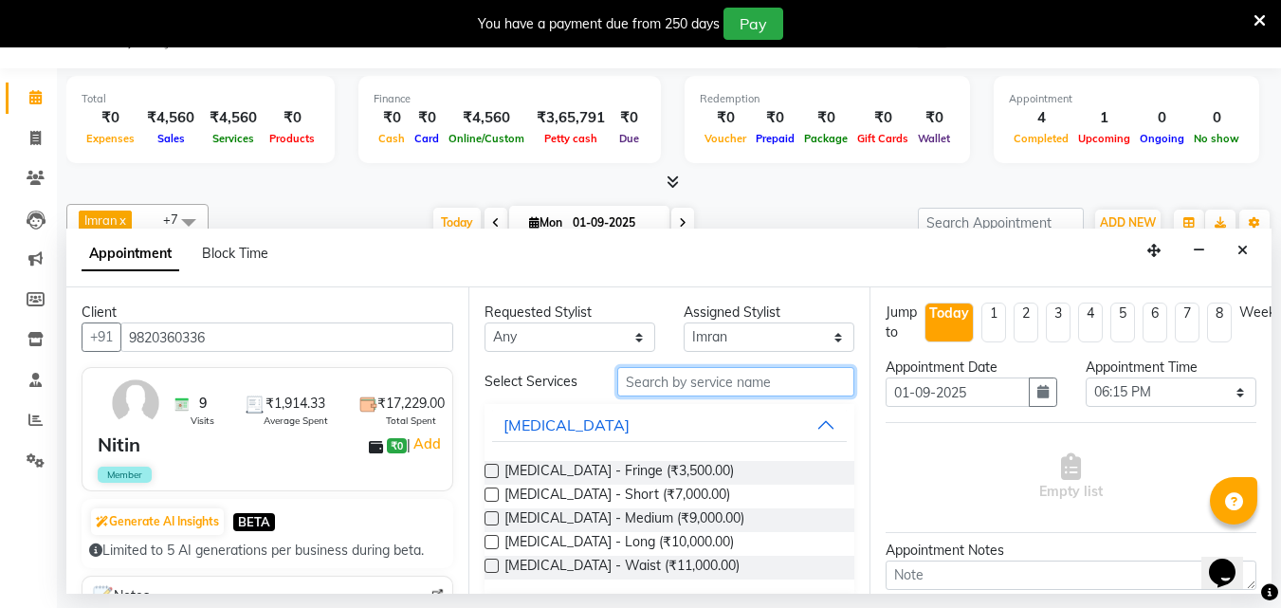
click at [784, 389] on input "text" at bounding box center [735, 381] width 237 height 29
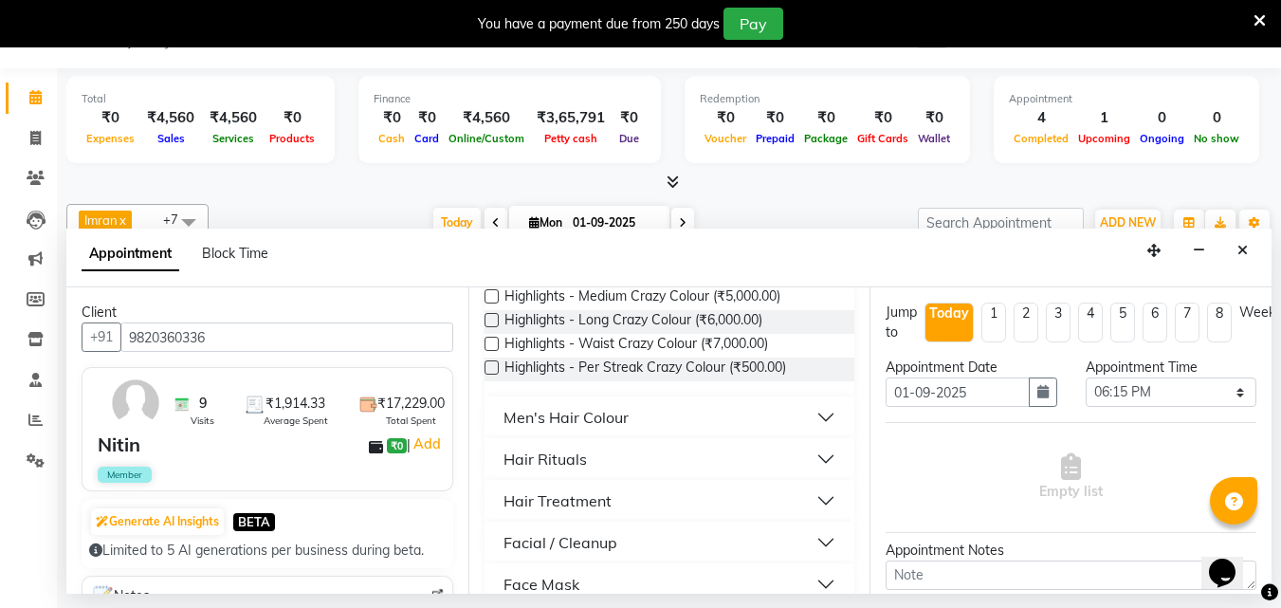
scroll to position [225, 0]
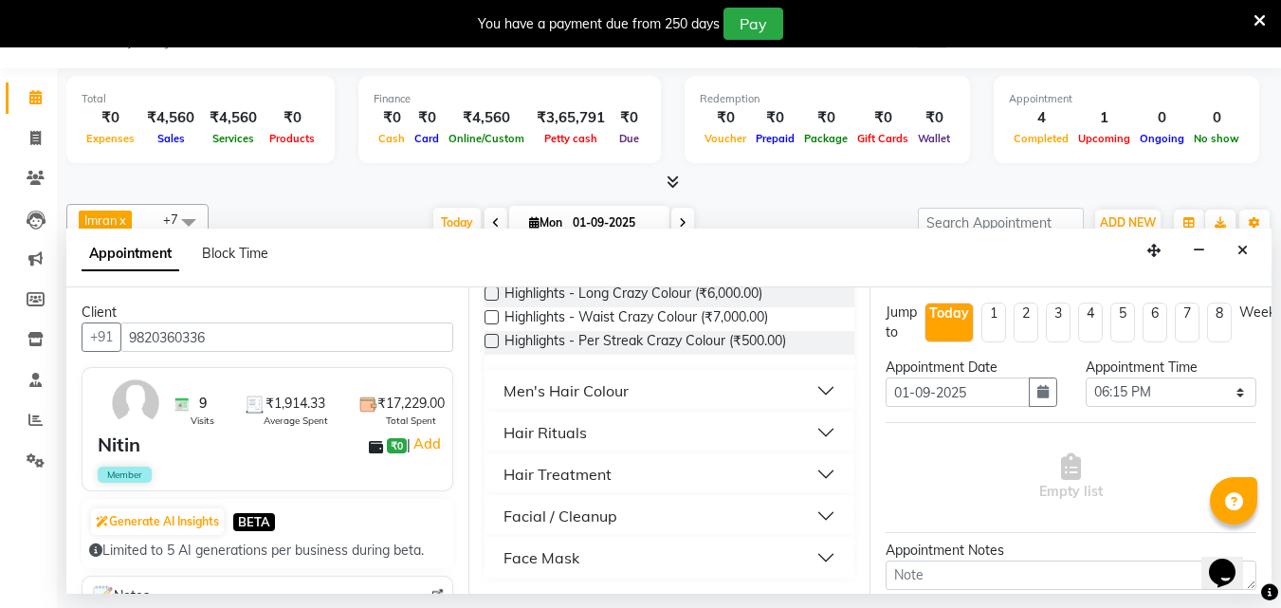
type input "col"
click at [598, 393] on div "Men's Hair Colour" at bounding box center [565, 390] width 125 height 23
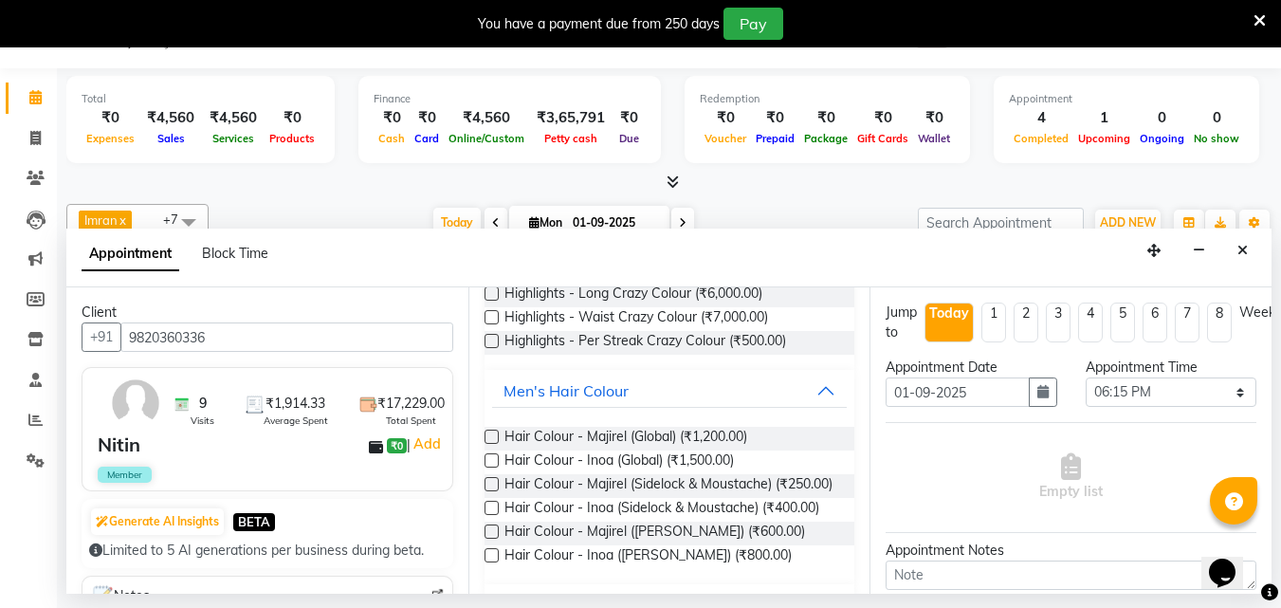
click at [488, 459] on label at bounding box center [491, 460] width 14 height 14
click at [488, 459] on input "checkbox" at bounding box center [490, 462] width 12 height 12
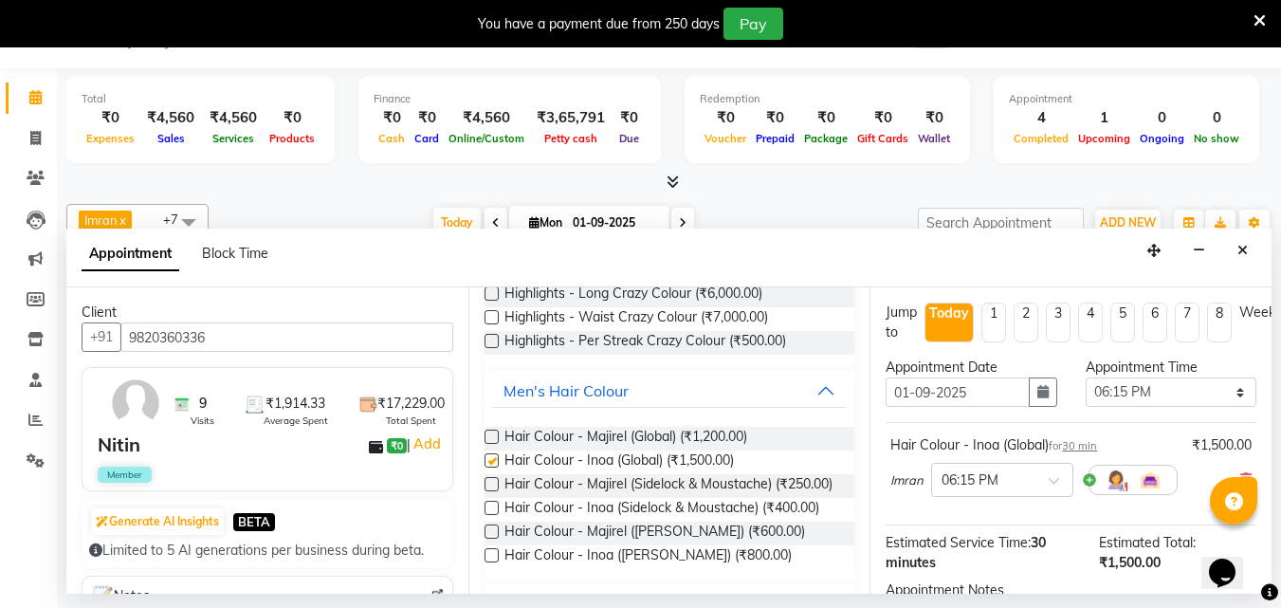
checkbox input "false"
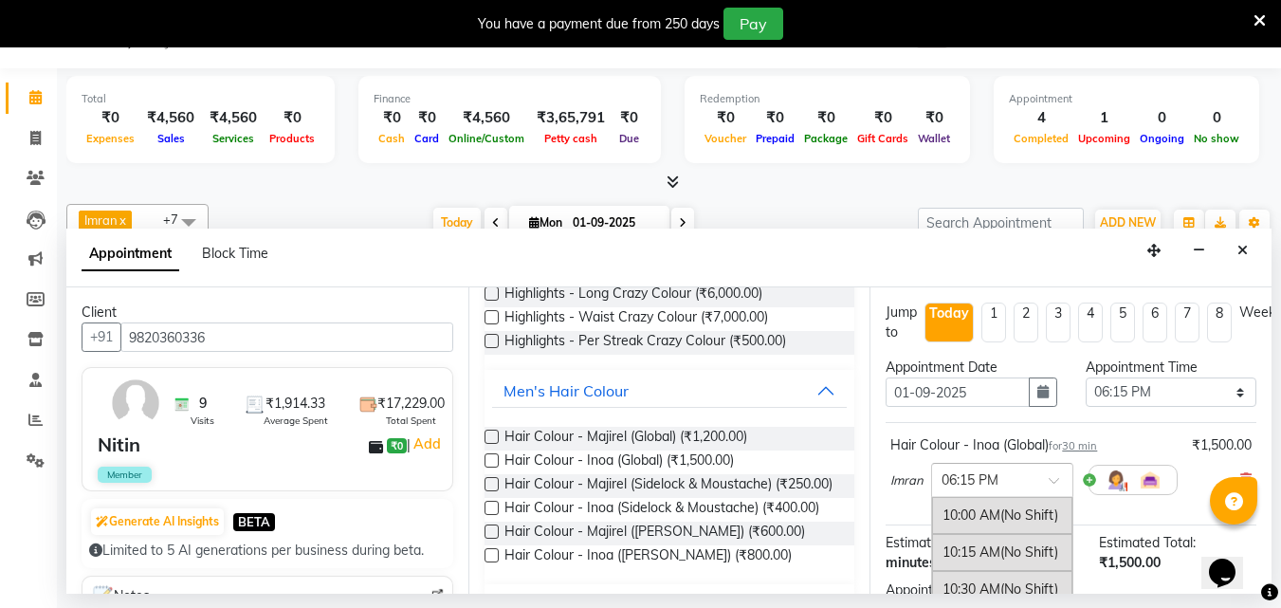
click at [1052, 480] on span at bounding box center [1060, 486] width 24 height 20
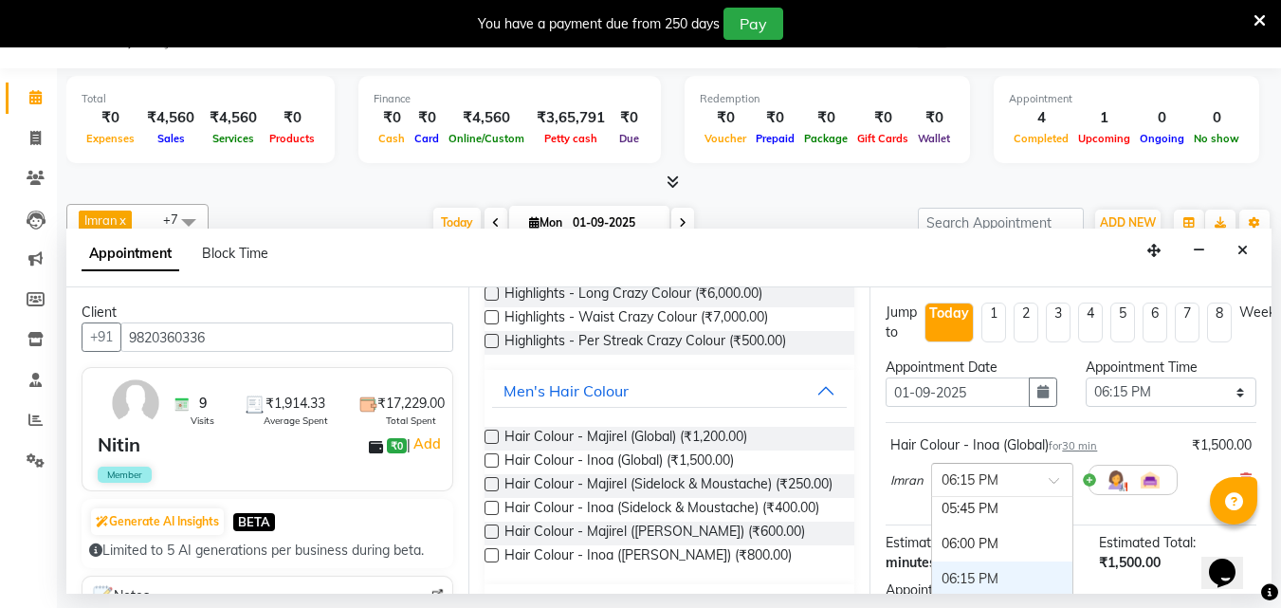
scroll to position [1082, 0]
click at [982, 574] on div "06:00 PM" at bounding box center [1002, 573] width 140 height 35
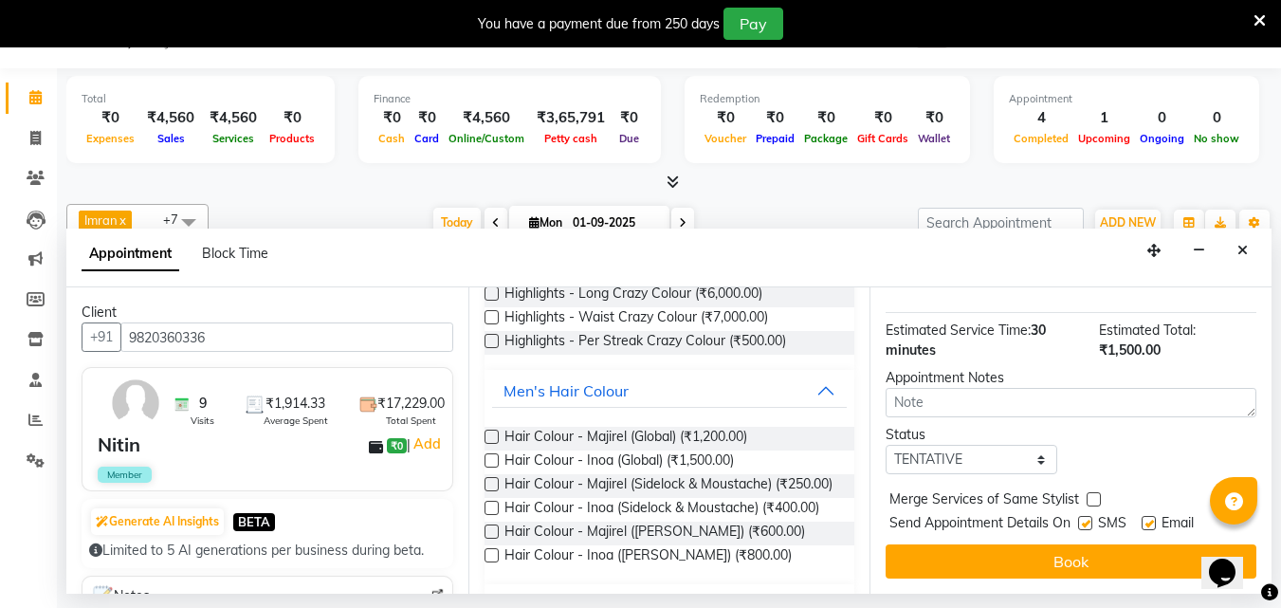
scroll to position [227, 0]
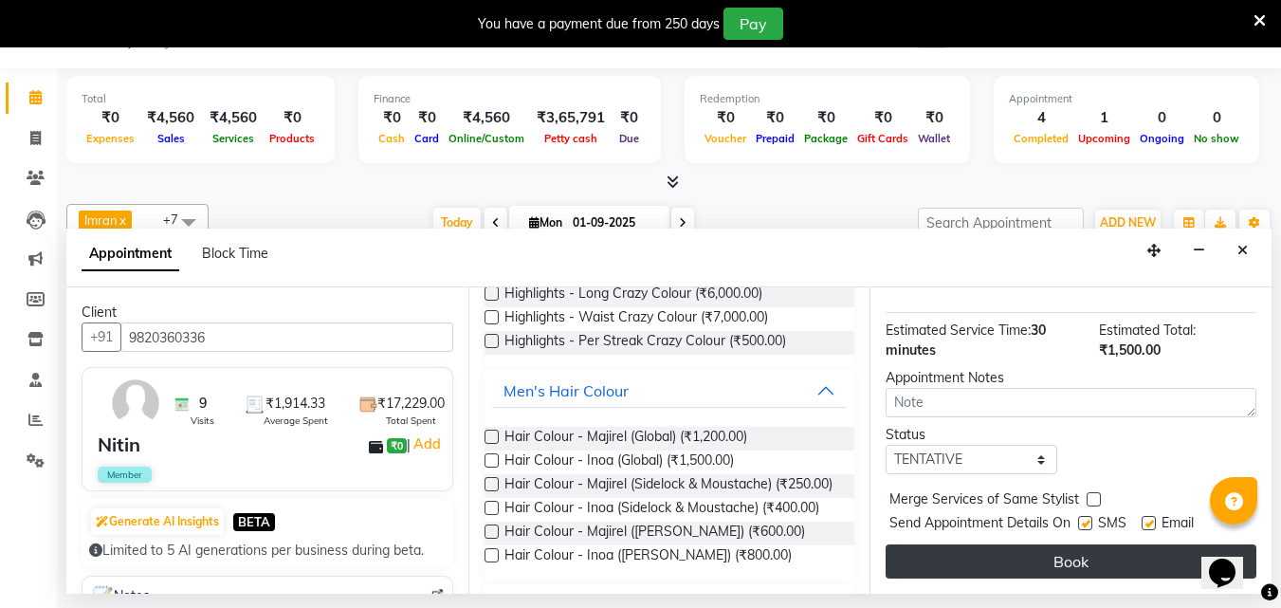
click at [1043, 547] on button "Book" at bounding box center [1070, 561] width 371 height 34
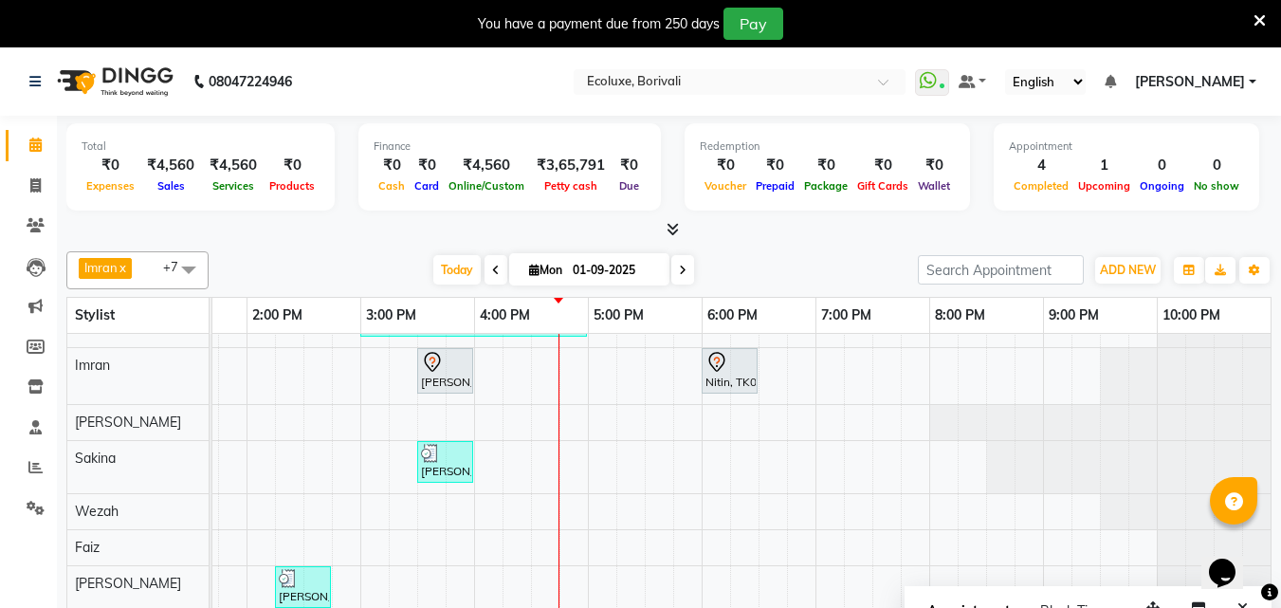
scroll to position [0, 0]
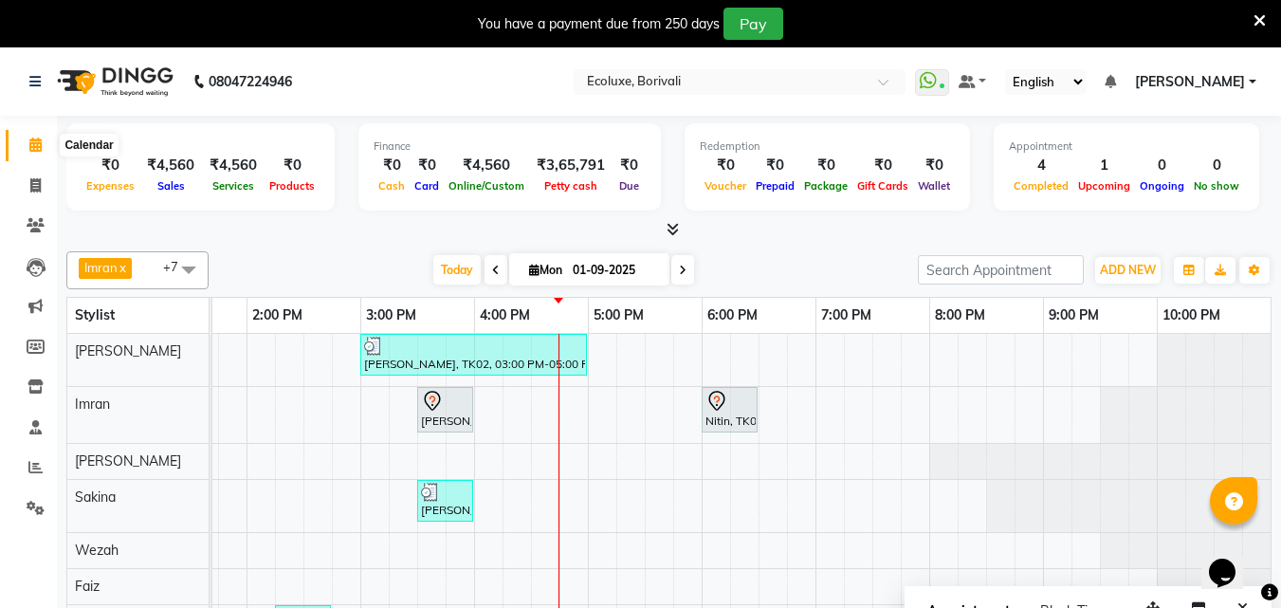
click at [32, 149] on icon at bounding box center [35, 144] width 12 height 14
click at [460, 277] on span "Today" at bounding box center [456, 269] width 47 height 29
